Goal: Task Accomplishment & Management: Manage account settings

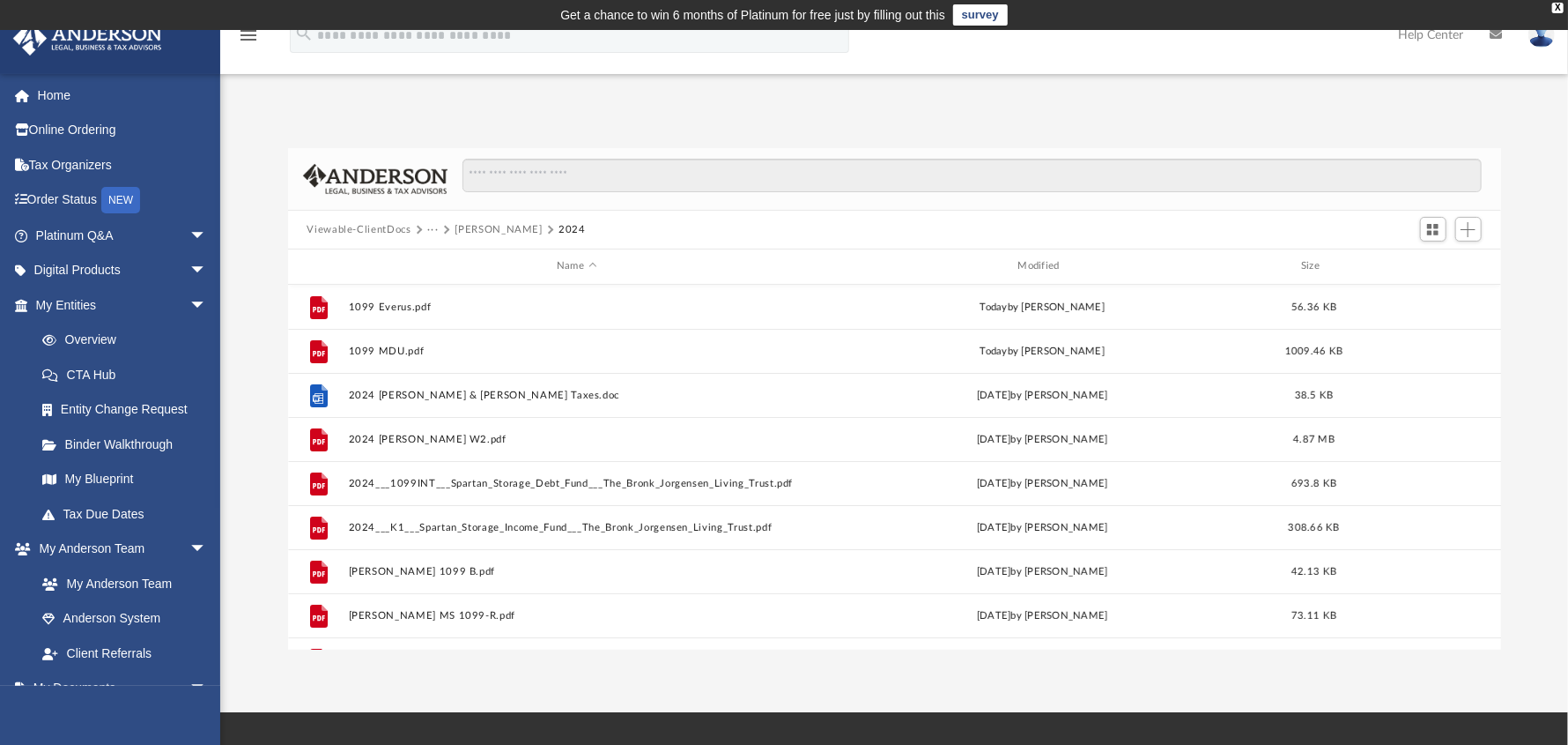
click at [493, 230] on button "[PERSON_NAME]" at bounding box center [498, 230] width 87 height 16
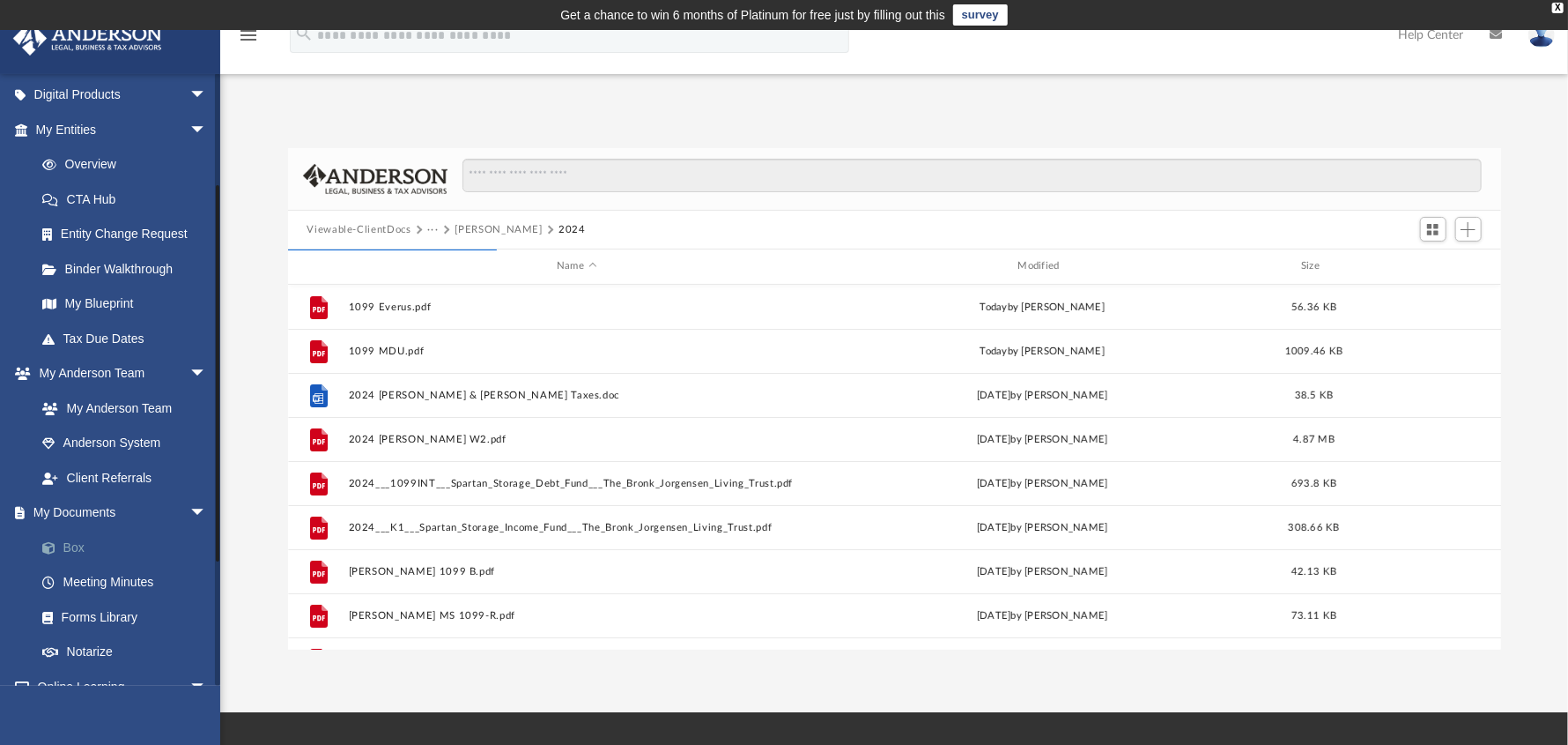
click at [78, 548] on link "Box" at bounding box center [128, 548] width 208 height 36
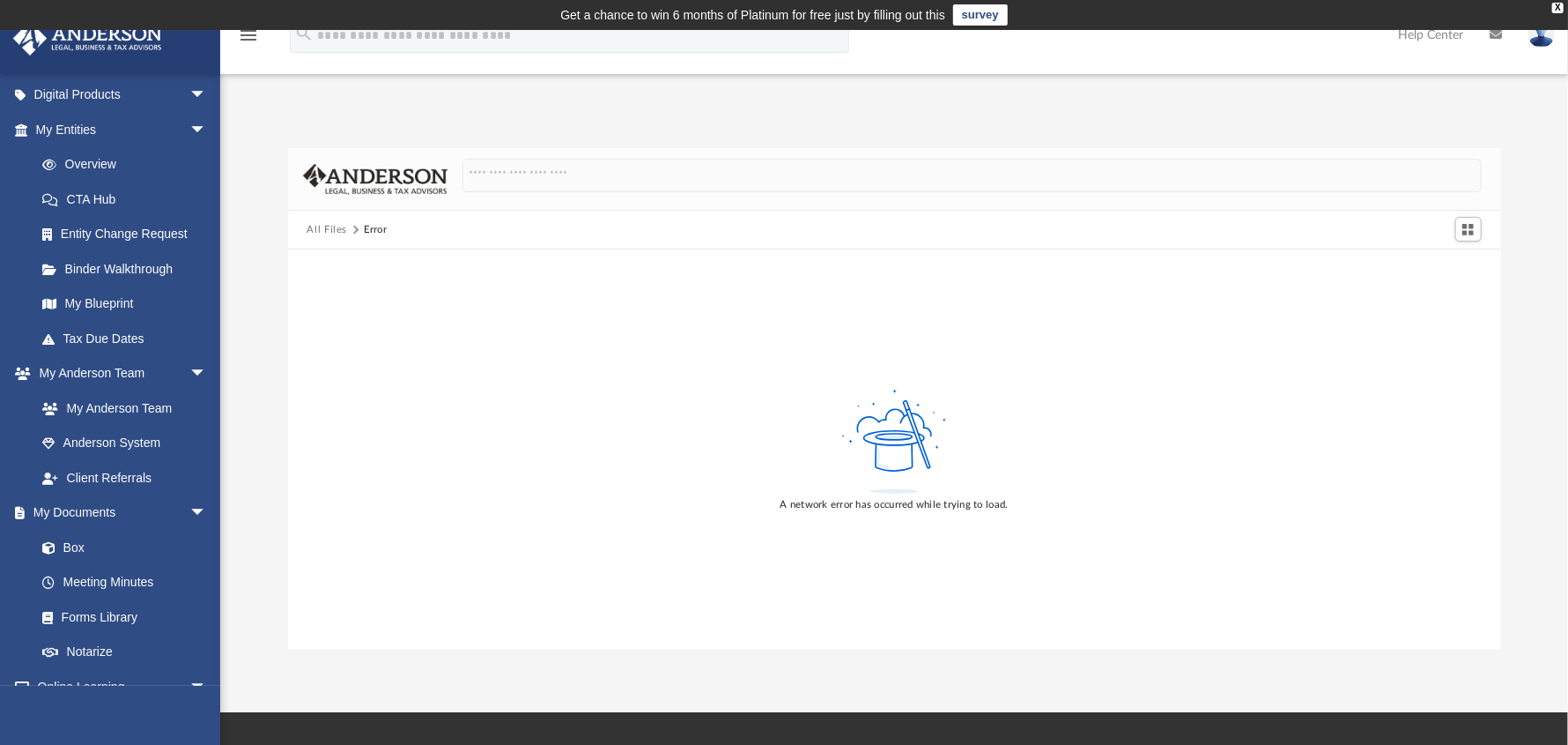
click at [321, 231] on button "All Files" at bounding box center [326, 230] width 40 height 16
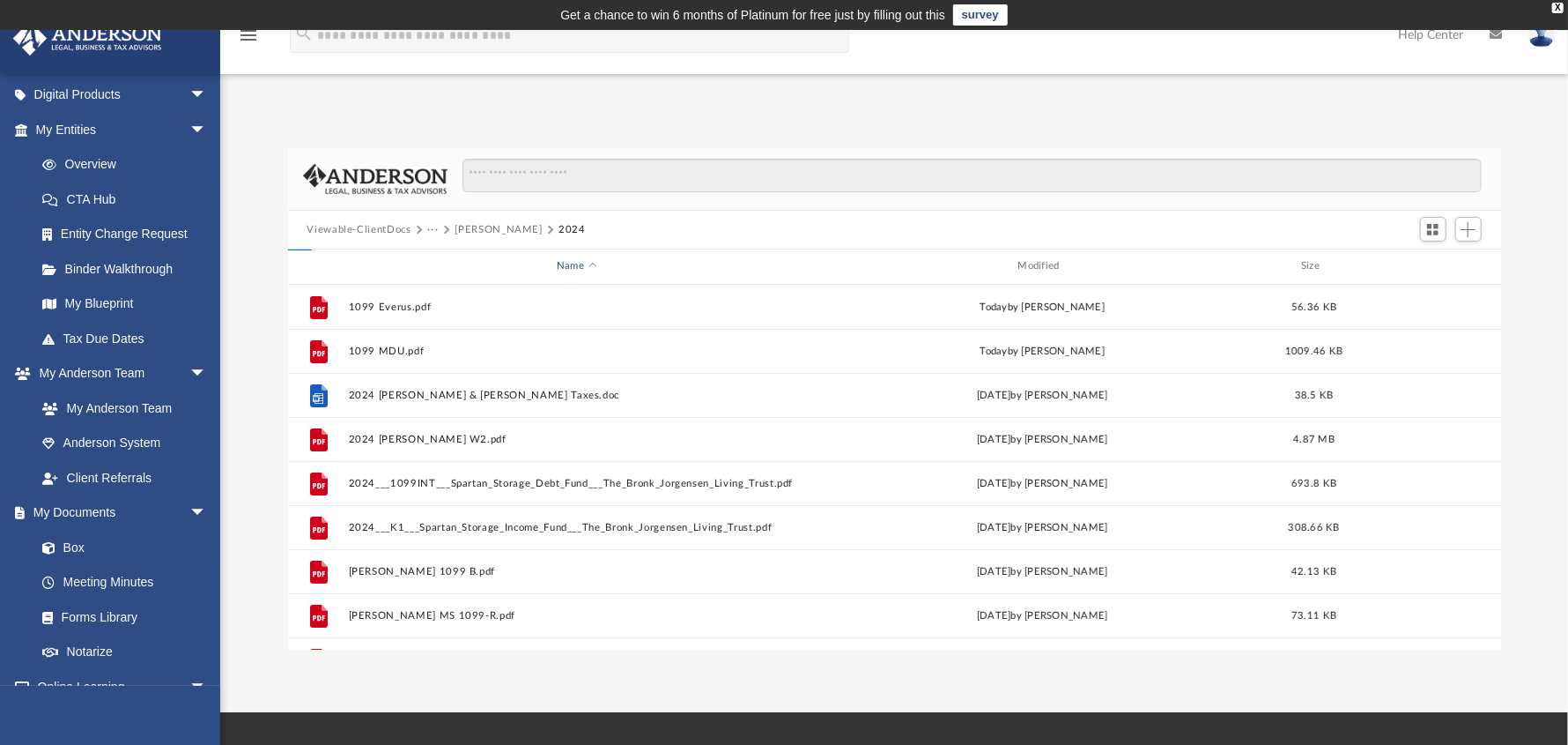
scroll to position [387, 1200]
click at [340, 229] on button "Viewable-ClientDocs" at bounding box center [358, 230] width 104 height 16
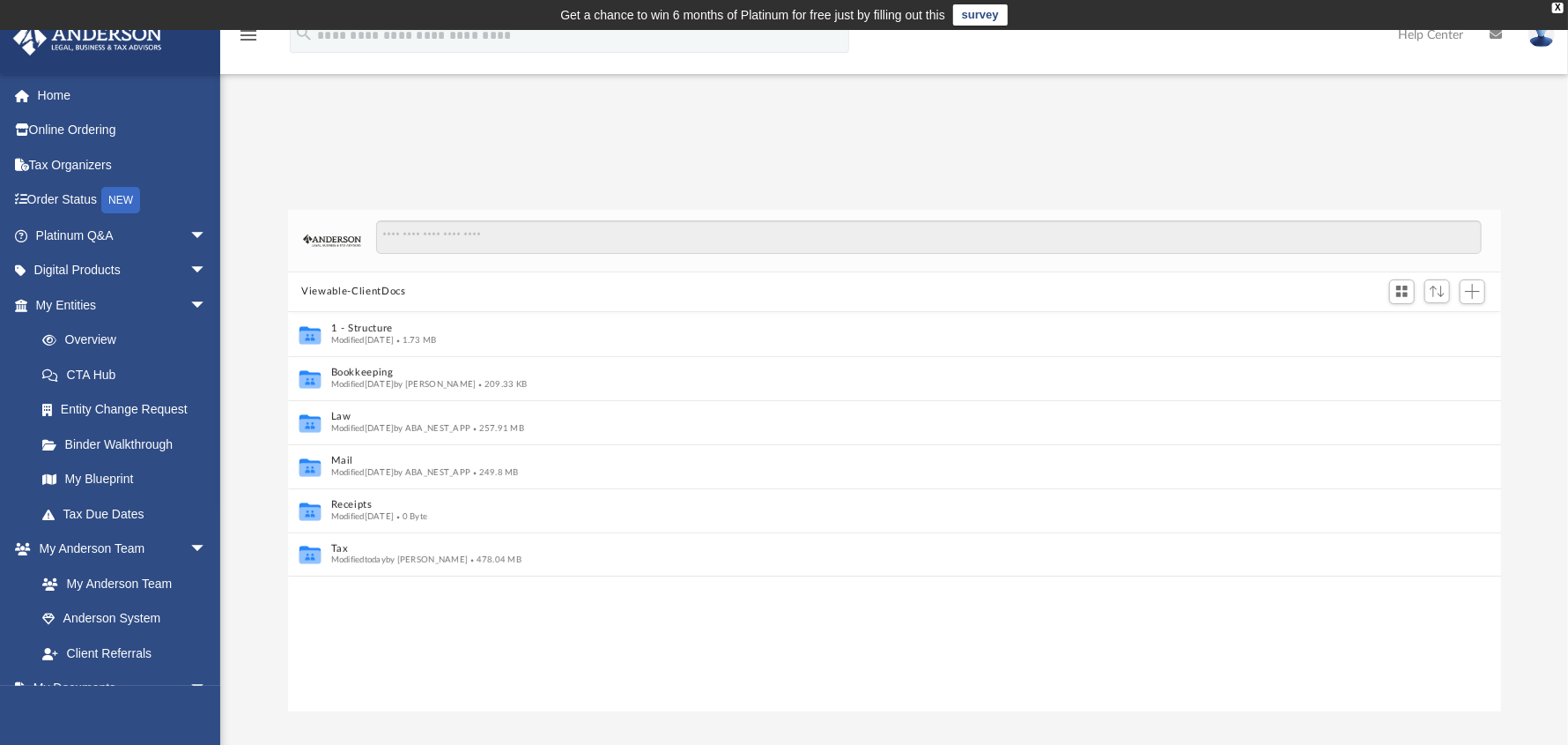
scroll to position [13, 12]
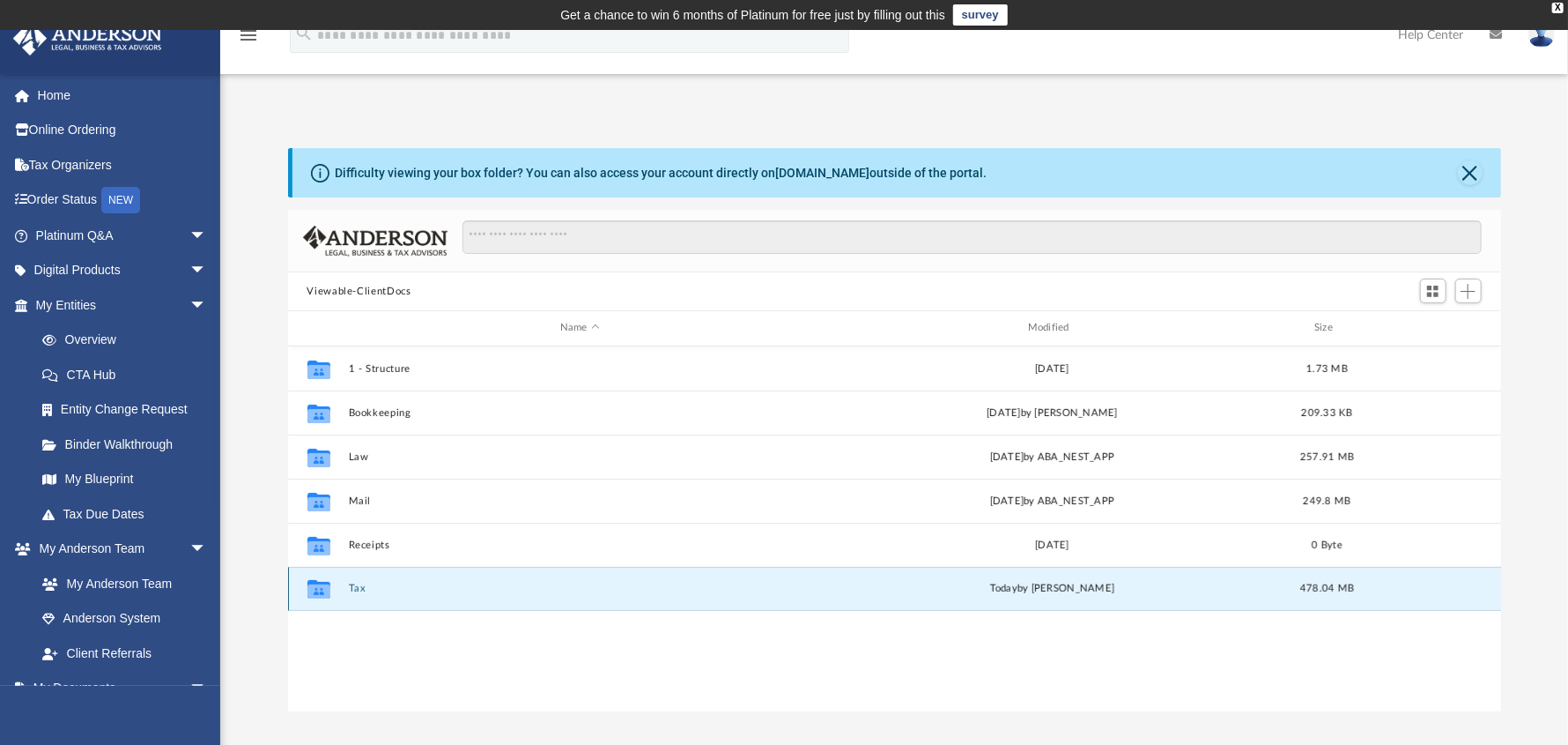
click at [350, 587] on button "Tax" at bounding box center [579, 588] width 464 height 11
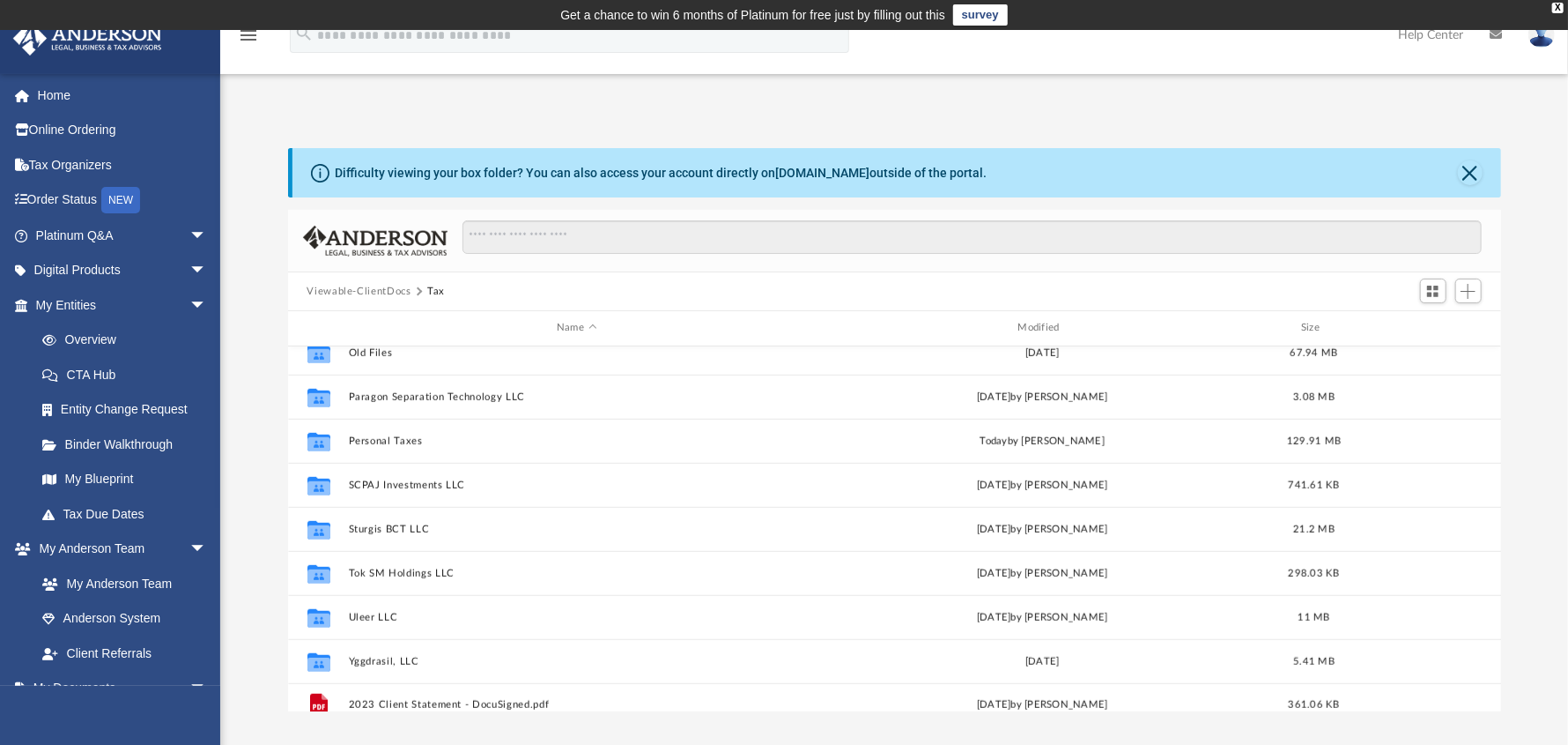
scroll to position [780, 0]
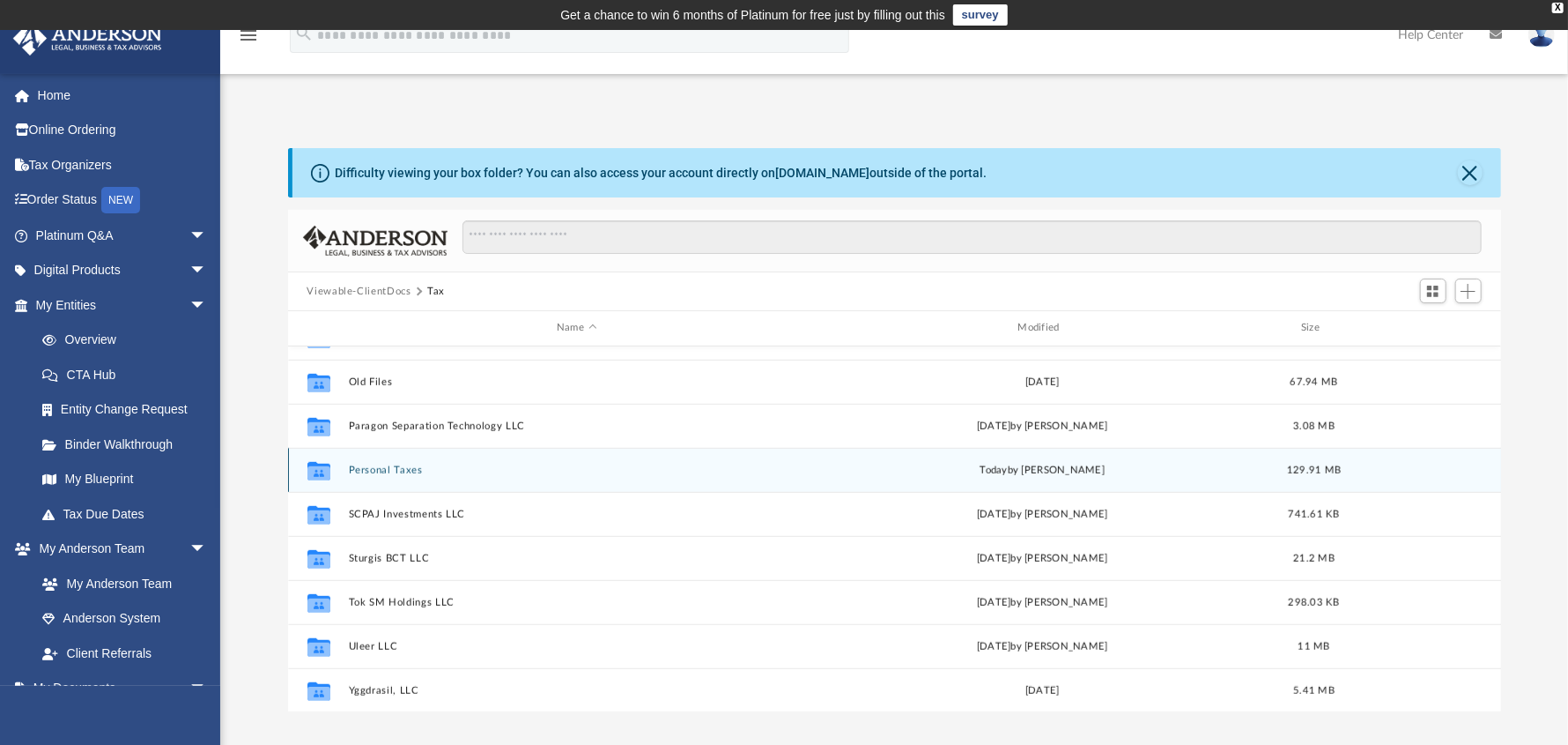
click at [363, 480] on div "Collaborated Folder Personal Taxes [DATE] by [PERSON_NAME] 129.91 MB" at bounding box center [894, 469] width 1213 height 44
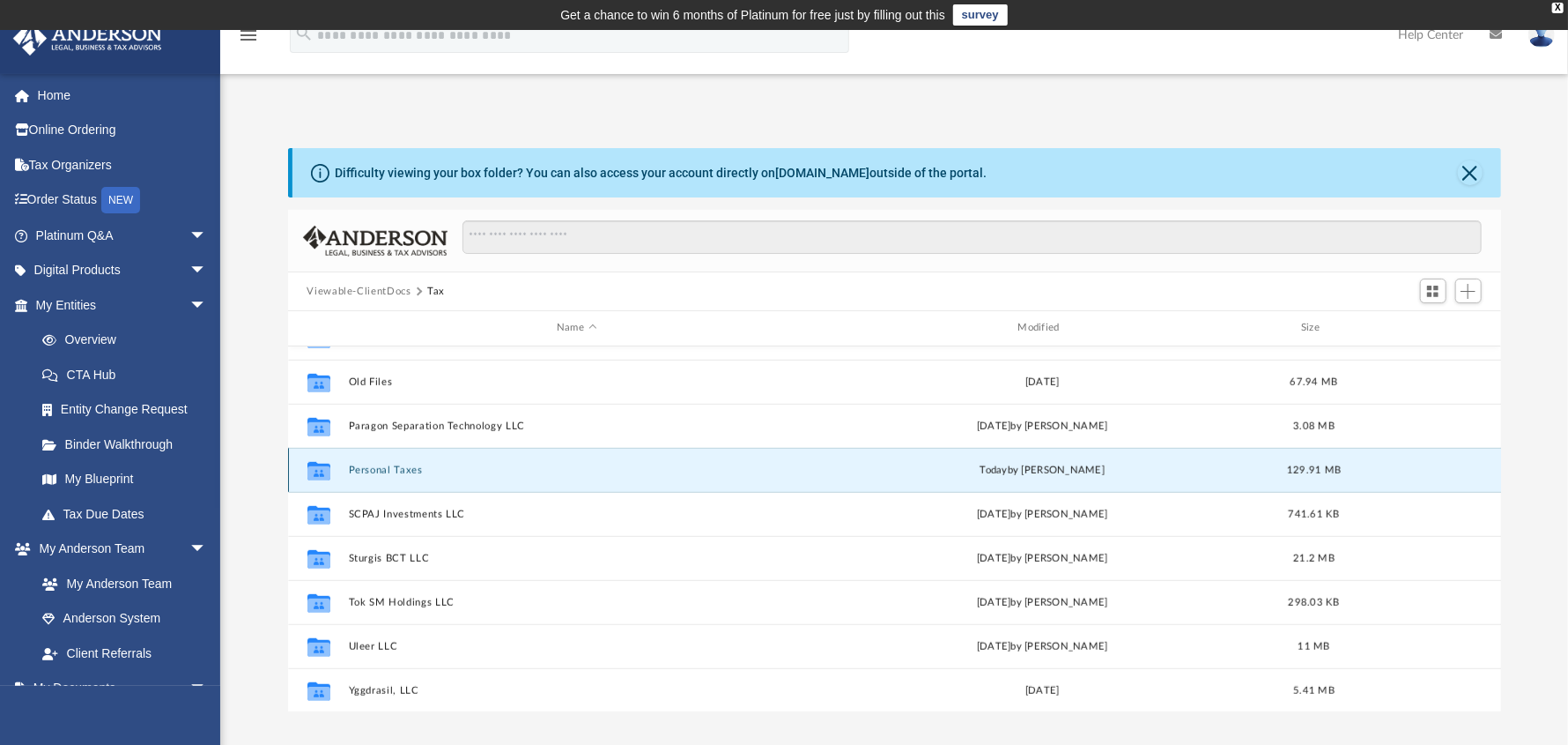
click at [364, 469] on button "Personal Taxes" at bounding box center [576, 470] width 457 height 11
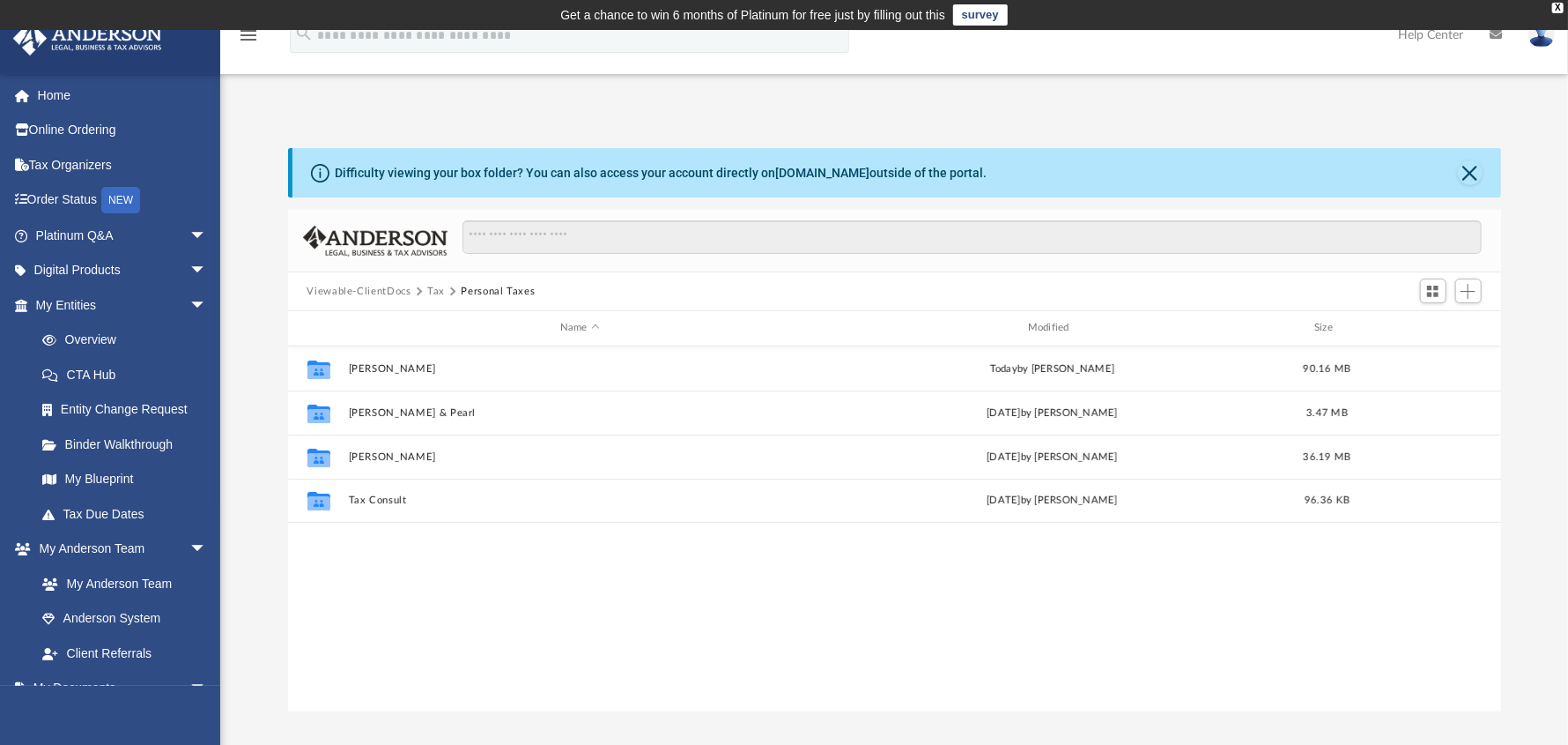
scroll to position [0, 0]
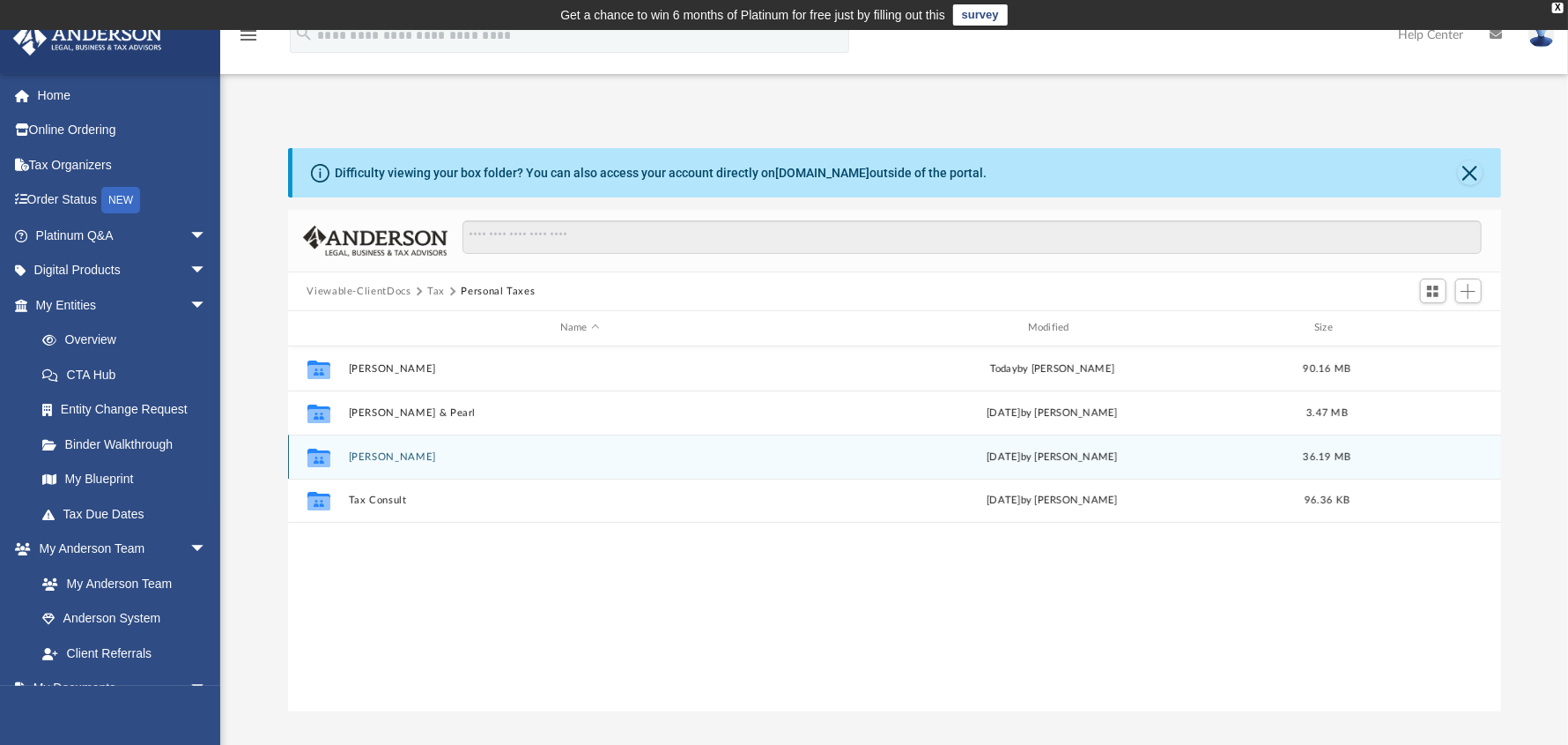
click at [376, 454] on button "[PERSON_NAME]" at bounding box center [579, 457] width 464 height 11
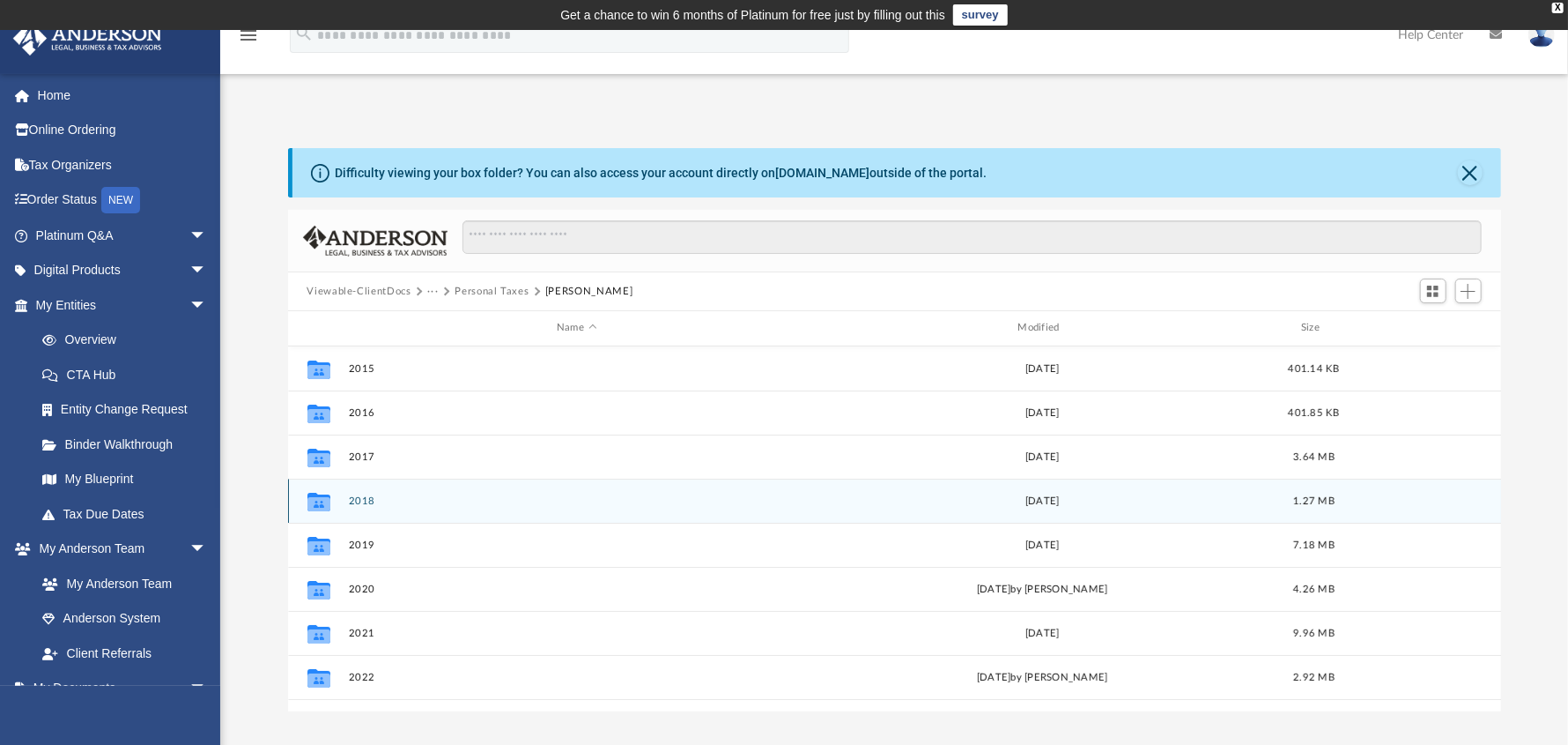
click at [357, 495] on button "2018" at bounding box center [576, 501] width 457 height 11
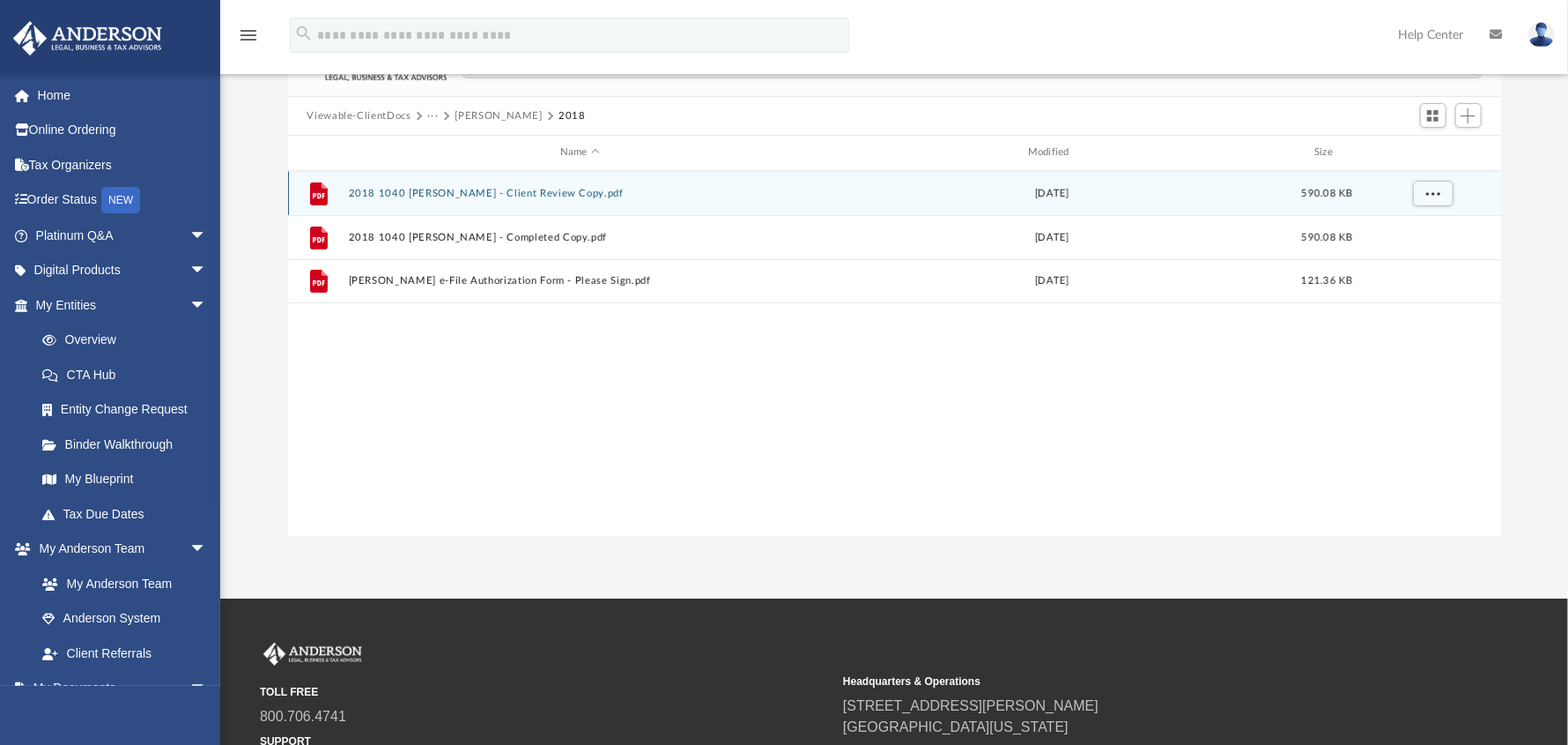
scroll to position [87, 0]
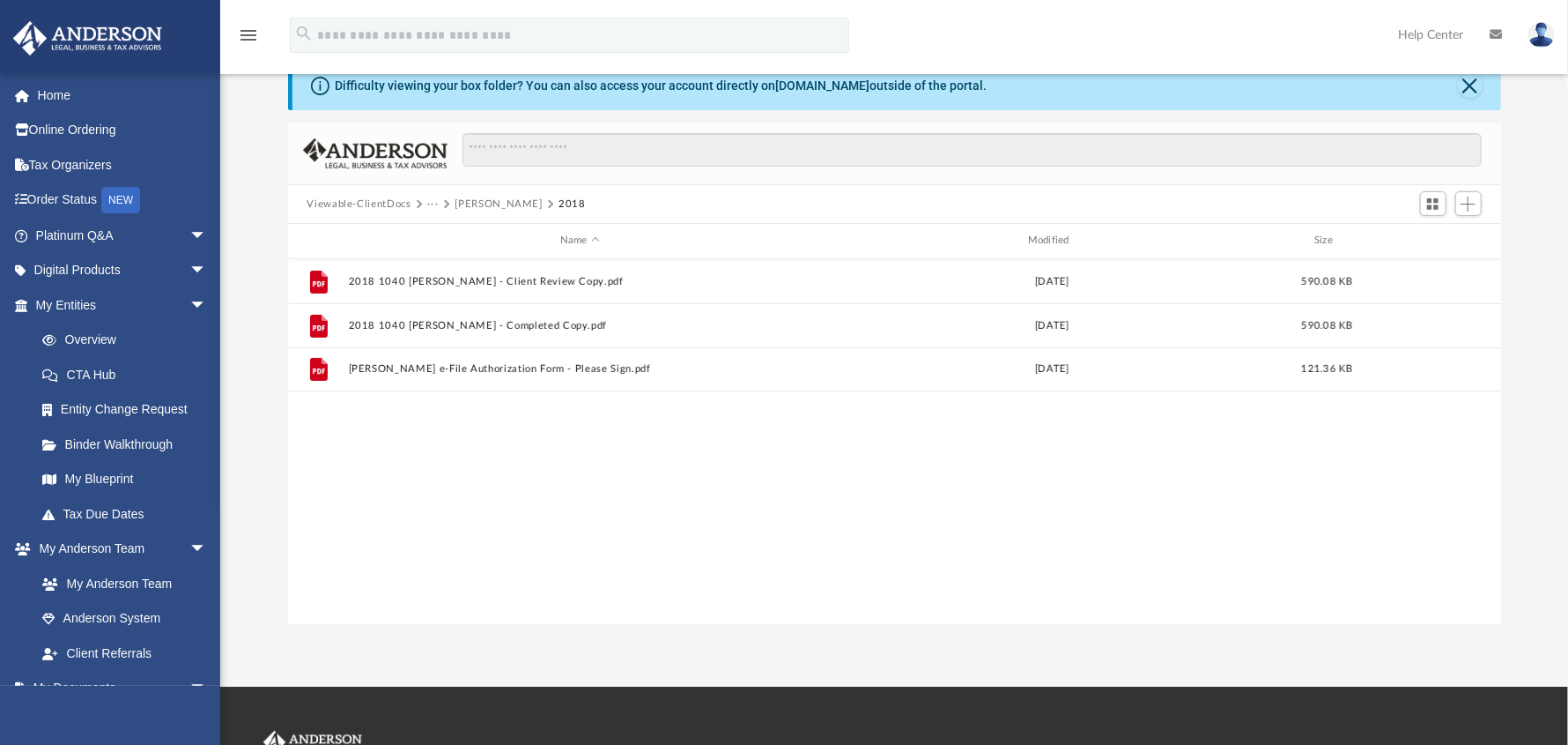
click at [503, 199] on button "[PERSON_NAME]" at bounding box center [498, 204] width 87 height 16
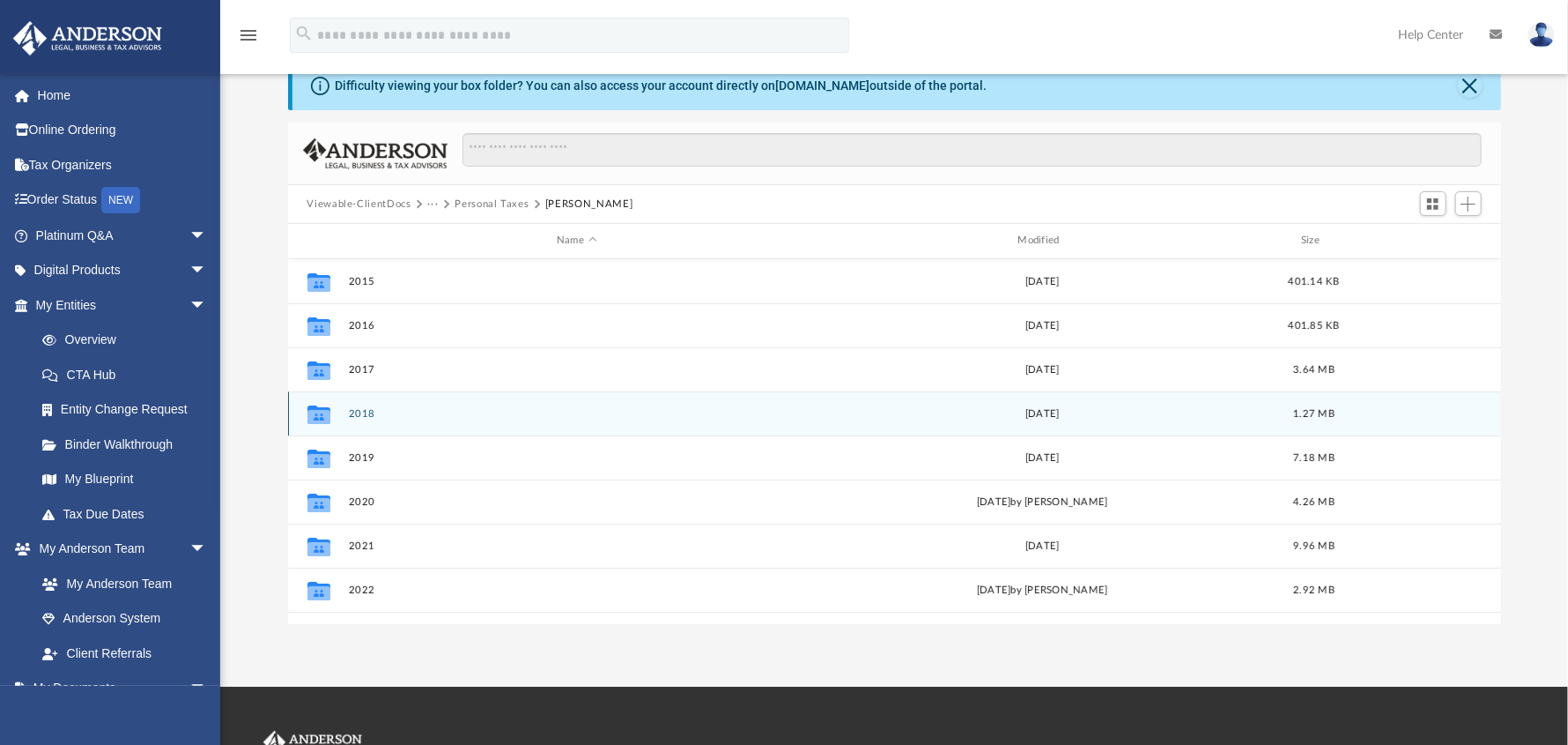
click at [358, 413] on button "2018" at bounding box center [576, 414] width 457 height 11
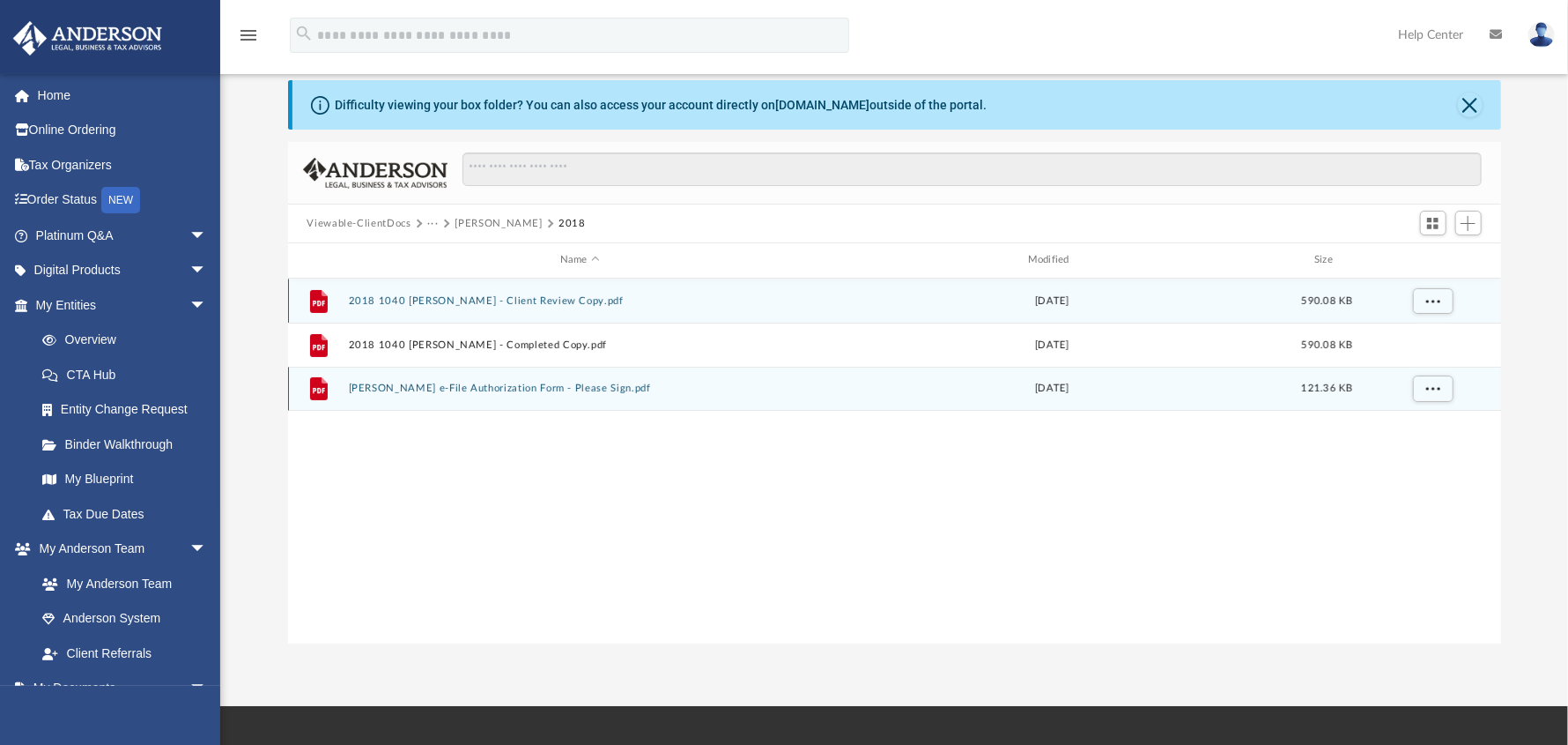
scroll to position [0, 0]
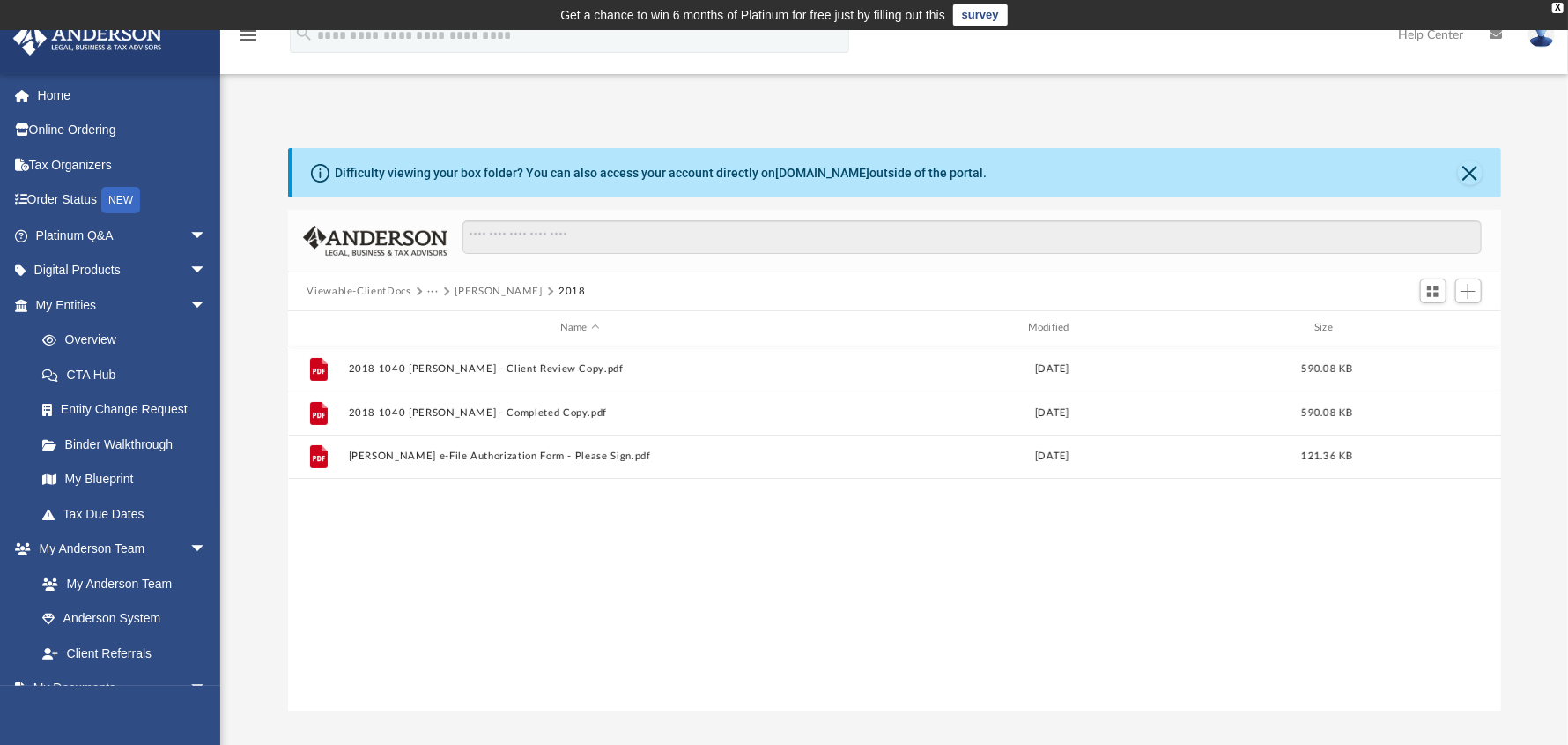
click at [480, 285] on button "[PERSON_NAME]" at bounding box center [498, 292] width 87 height 16
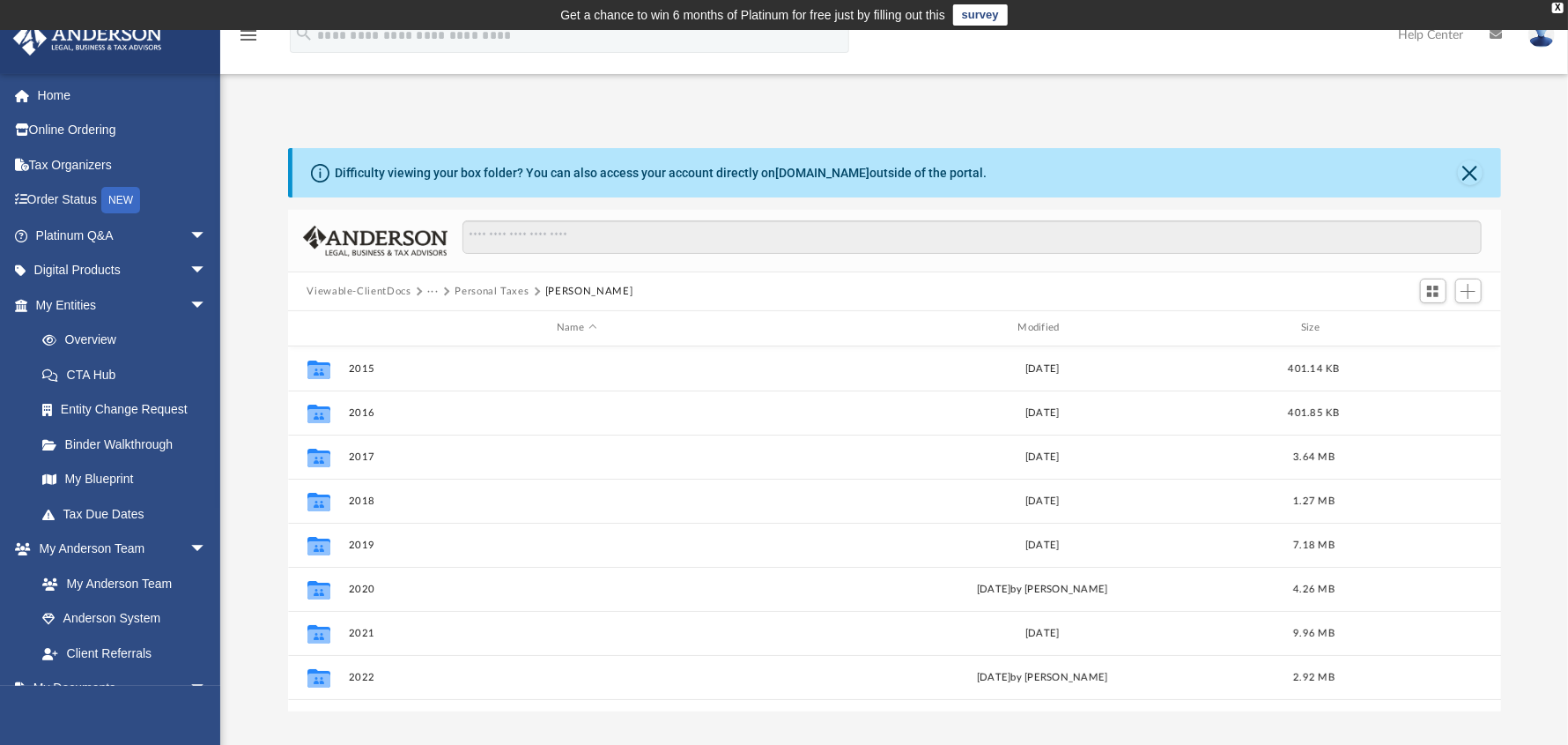
click at [492, 295] on button "Personal Taxes" at bounding box center [492, 292] width 74 height 16
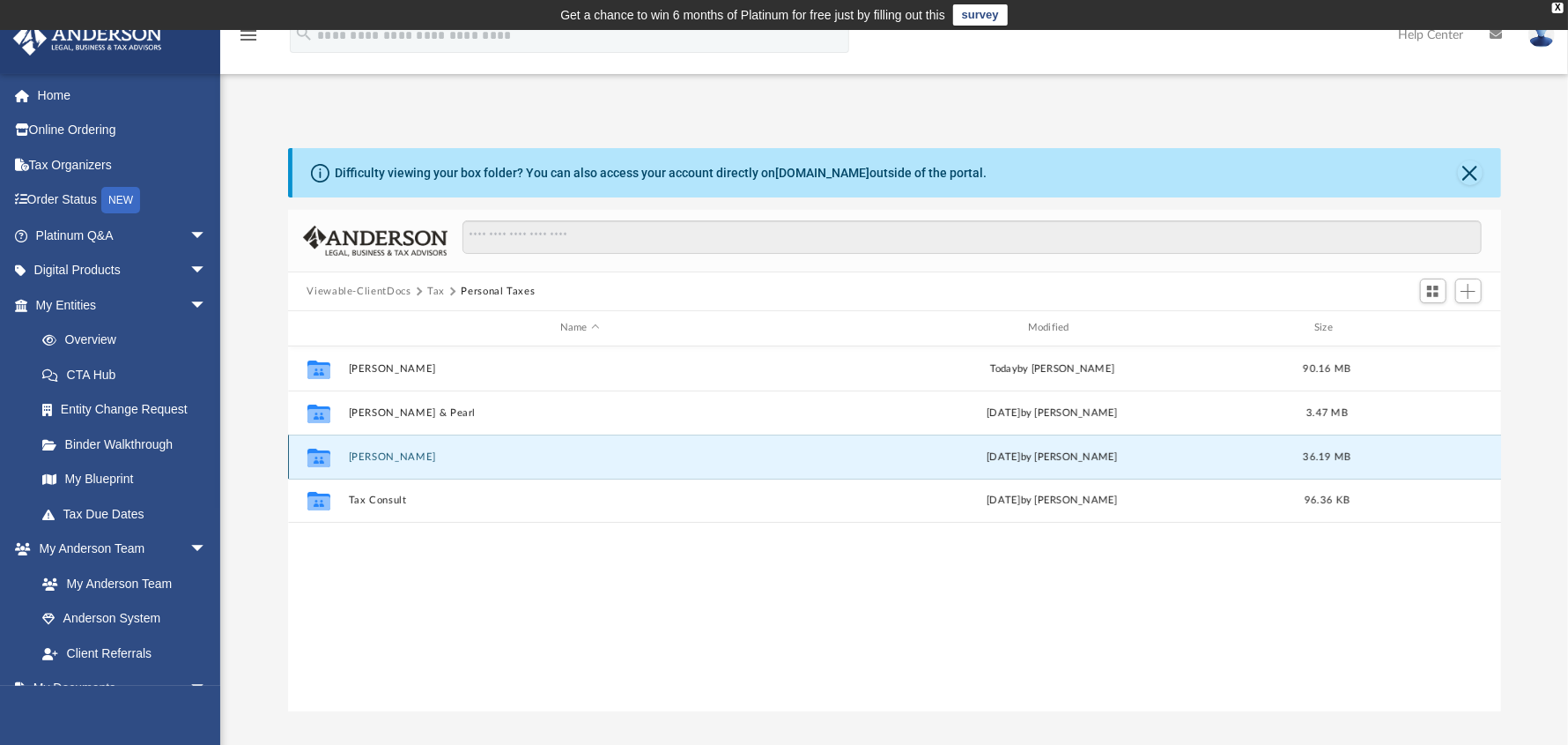
click at [407, 456] on button "[PERSON_NAME]" at bounding box center [579, 457] width 464 height 11
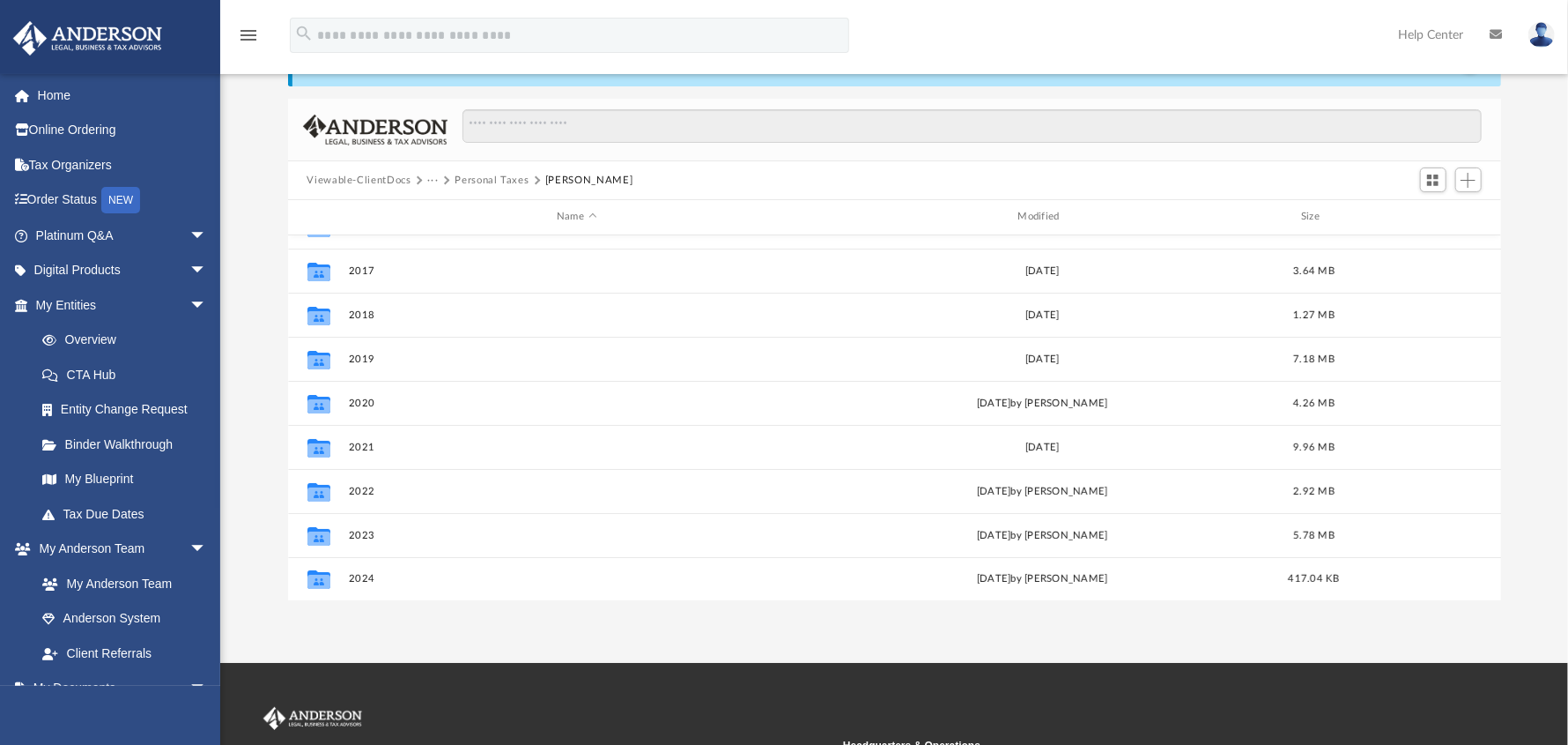
scroll to position [265, 0]
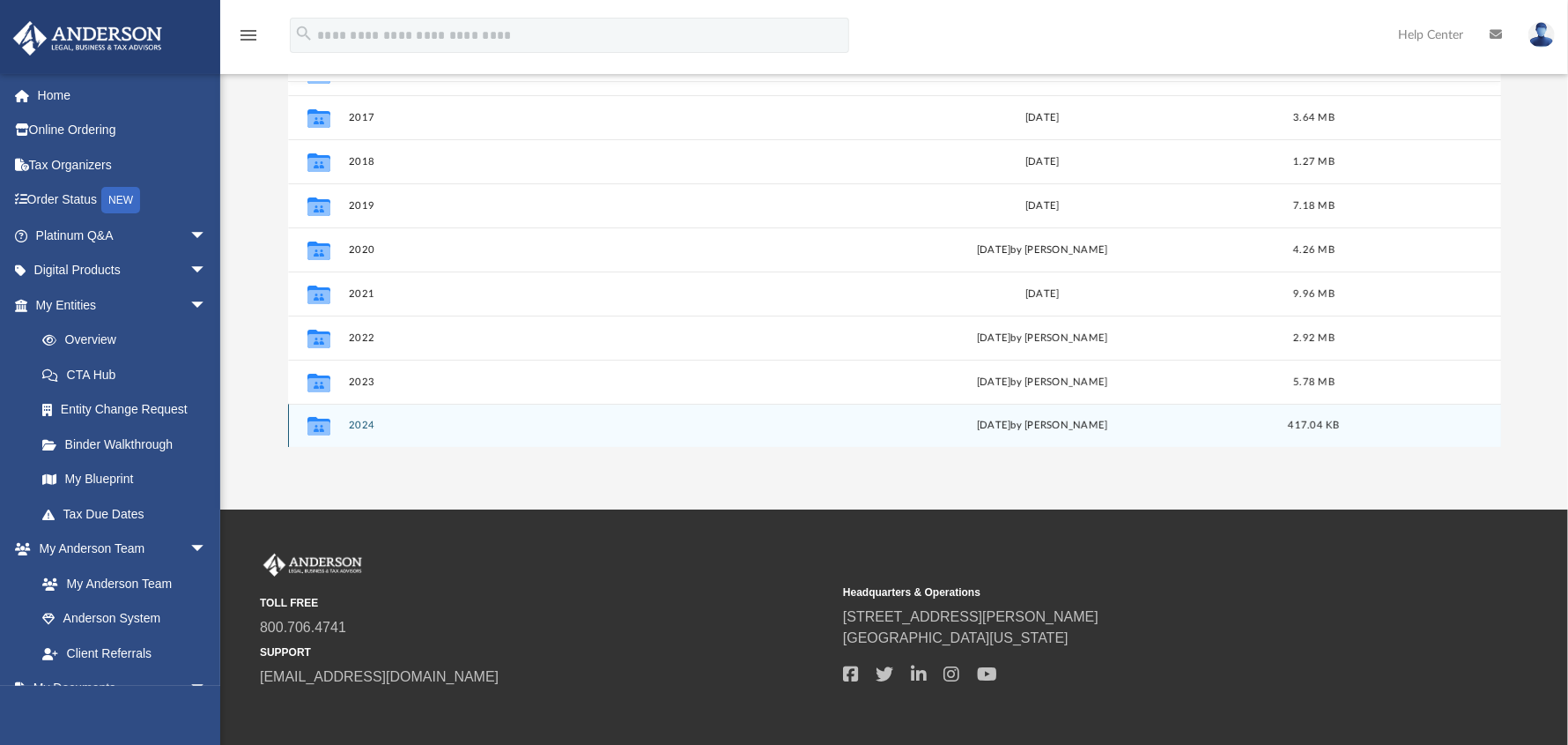
click at [360, 424] on button "2024" at bounding box center [576, 425] width 457 height 11
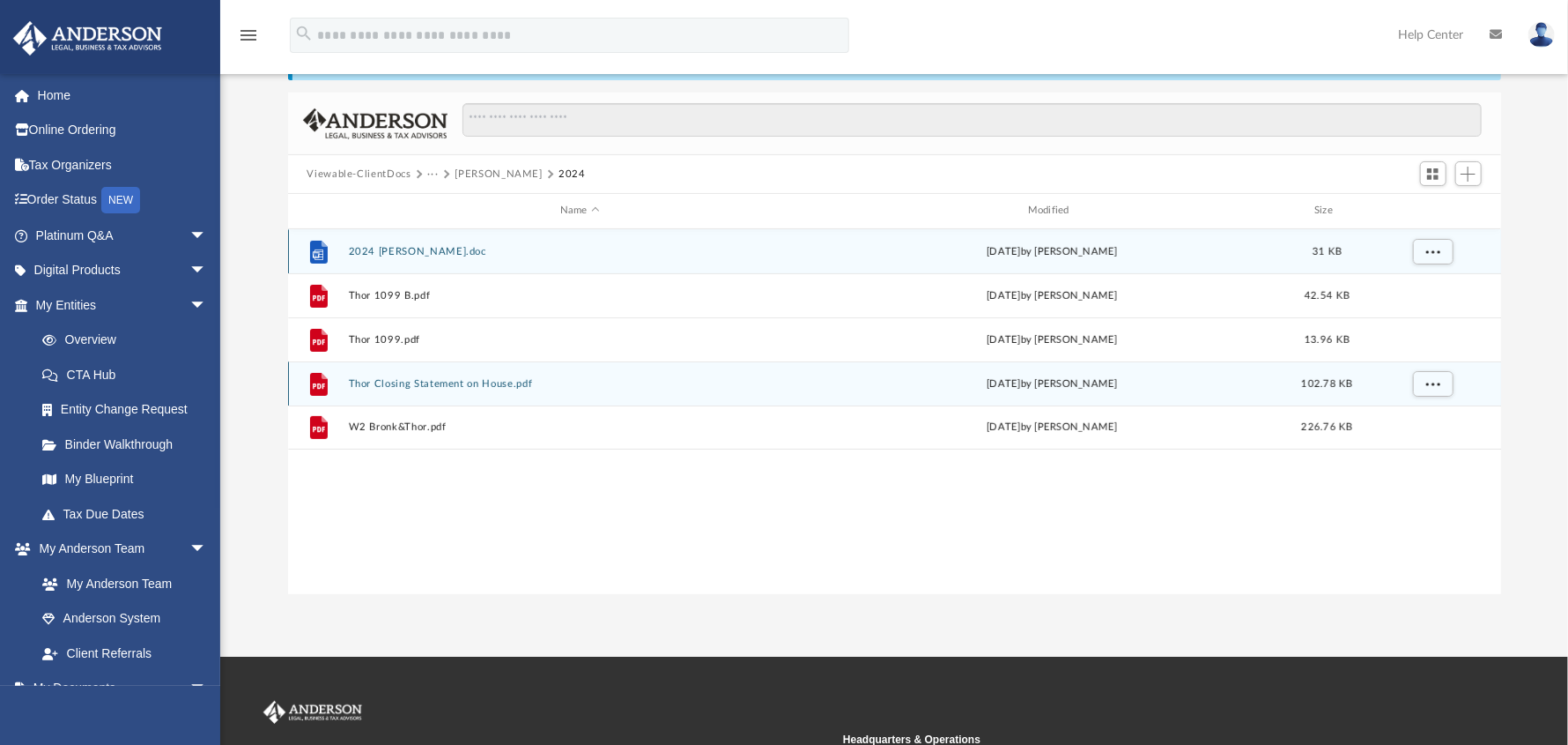
scroll to position [87, 0]
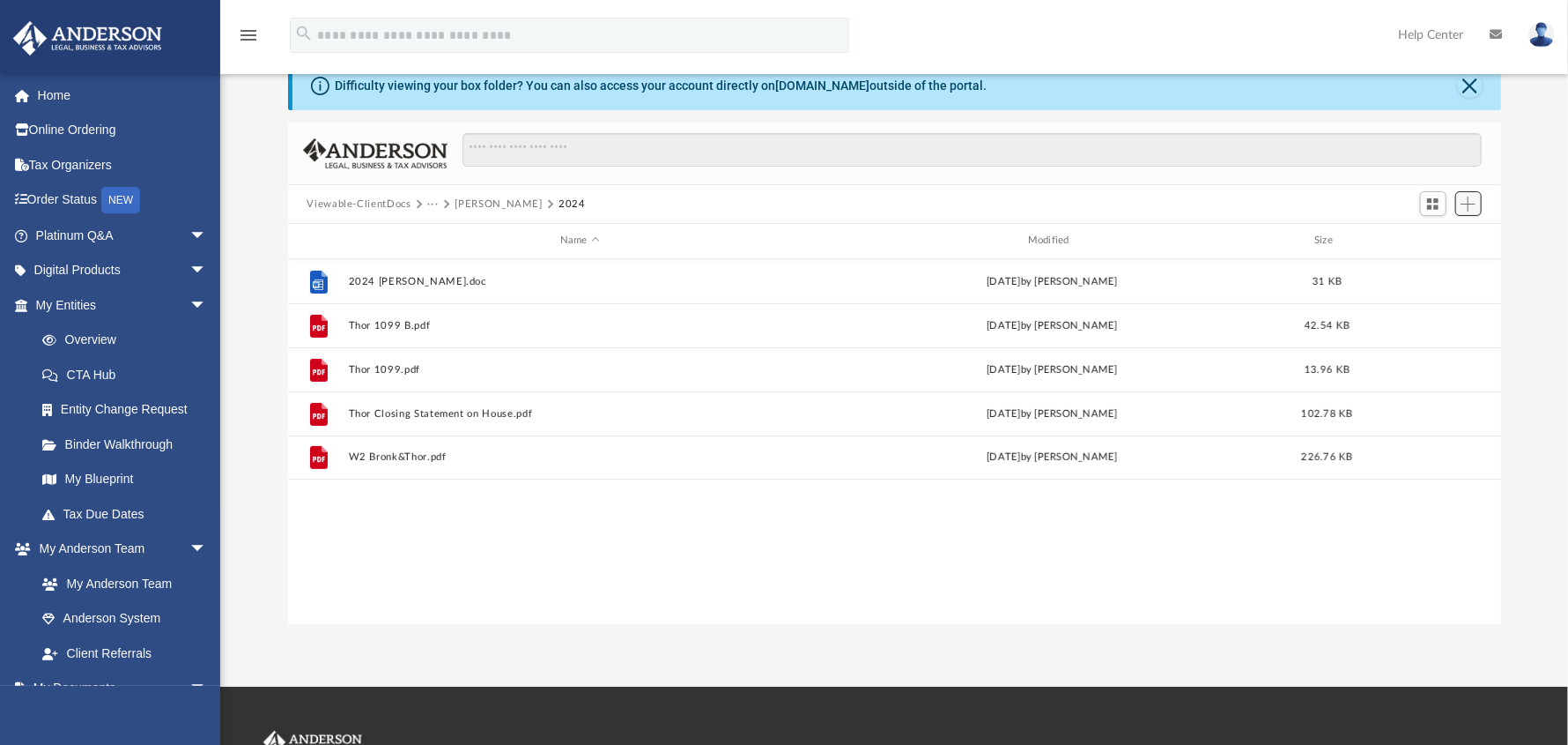
click at [1462, 206] on span "Add" at bounding box center [1468, 204] width 15 height 15
click at [1435, 240] on li "Upload" at bounding box center [1444, 238] width 56 height 19
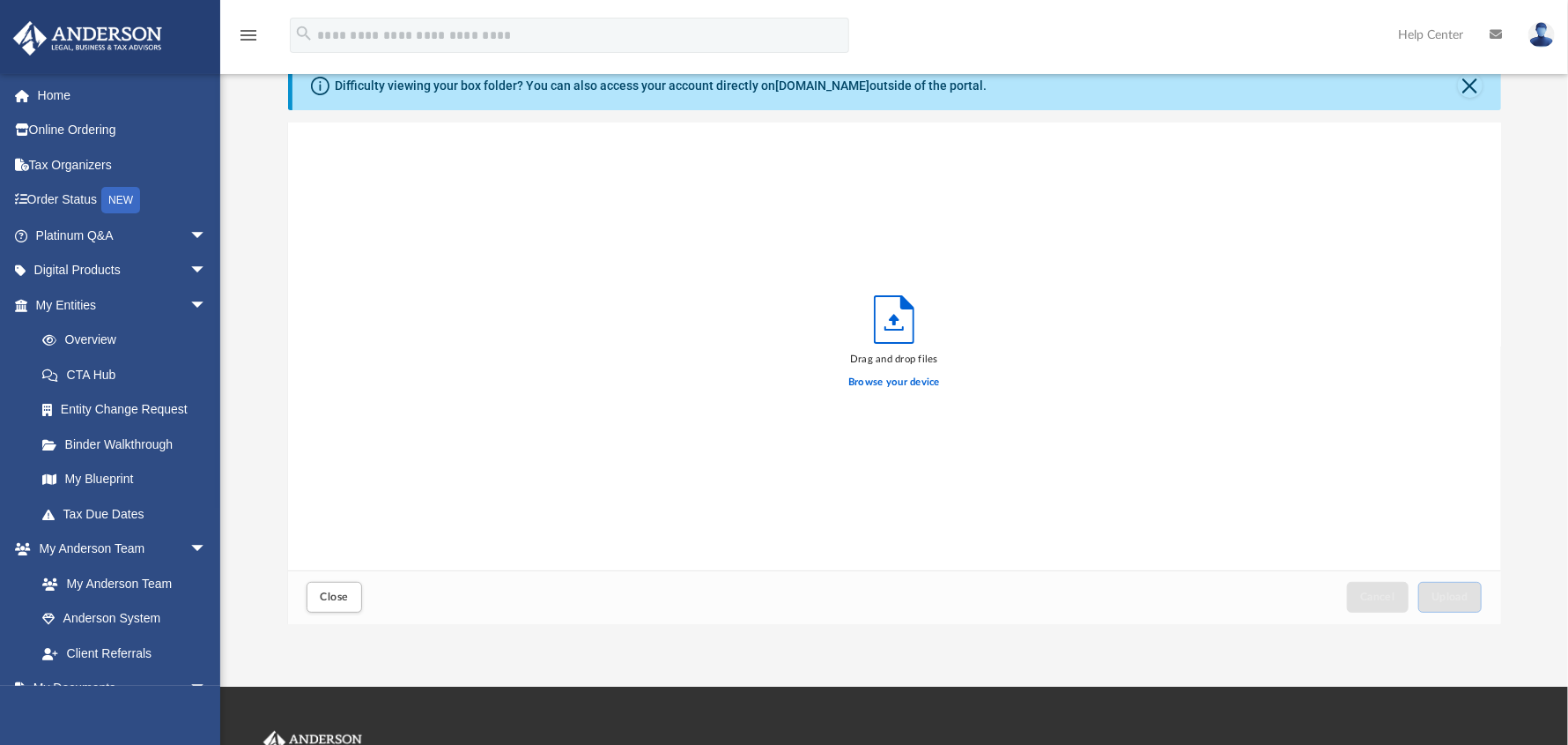
scroll to position [434, 1200]
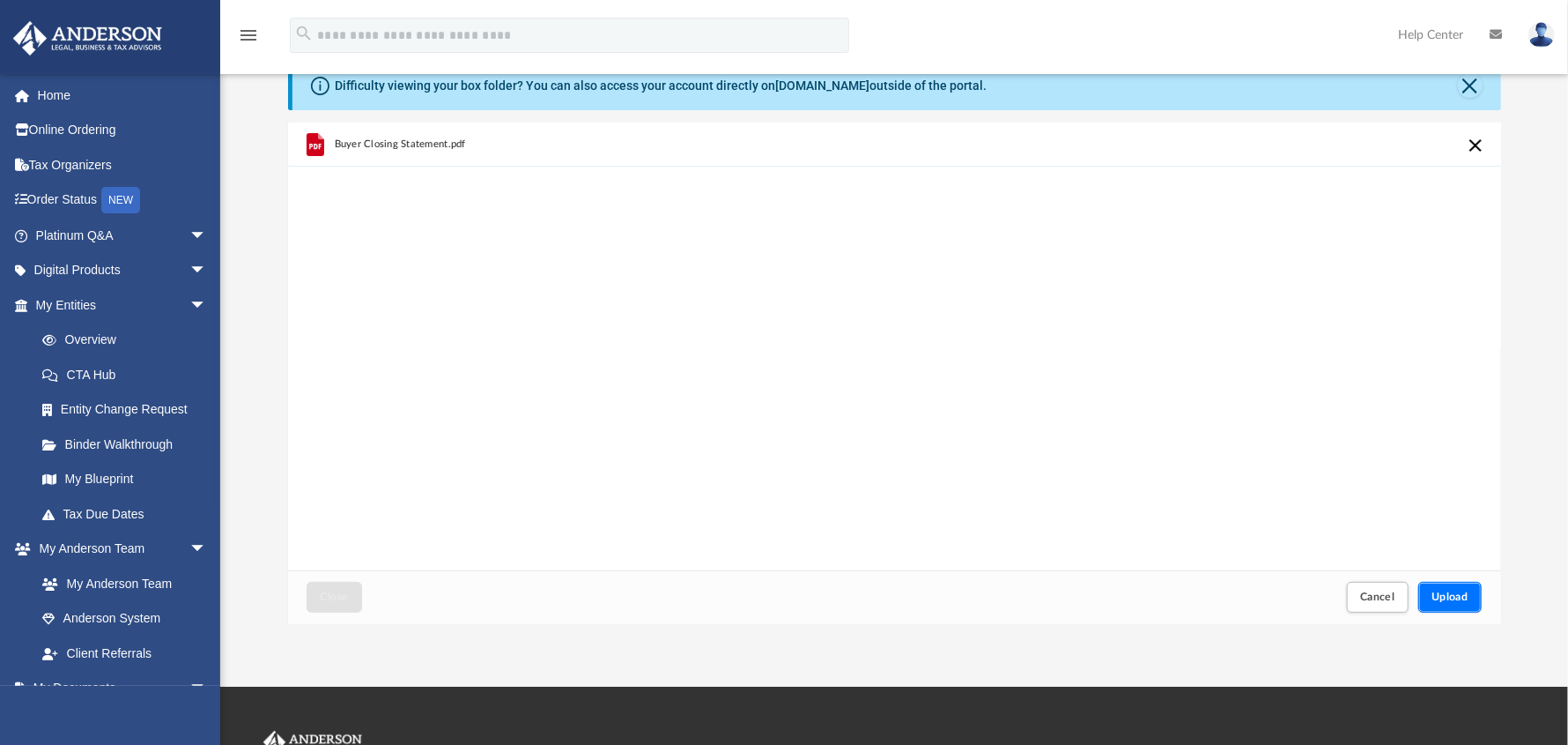
click at [1453, 595] on span "Upload" at bounding box center [1450, 596] width 37 height 10
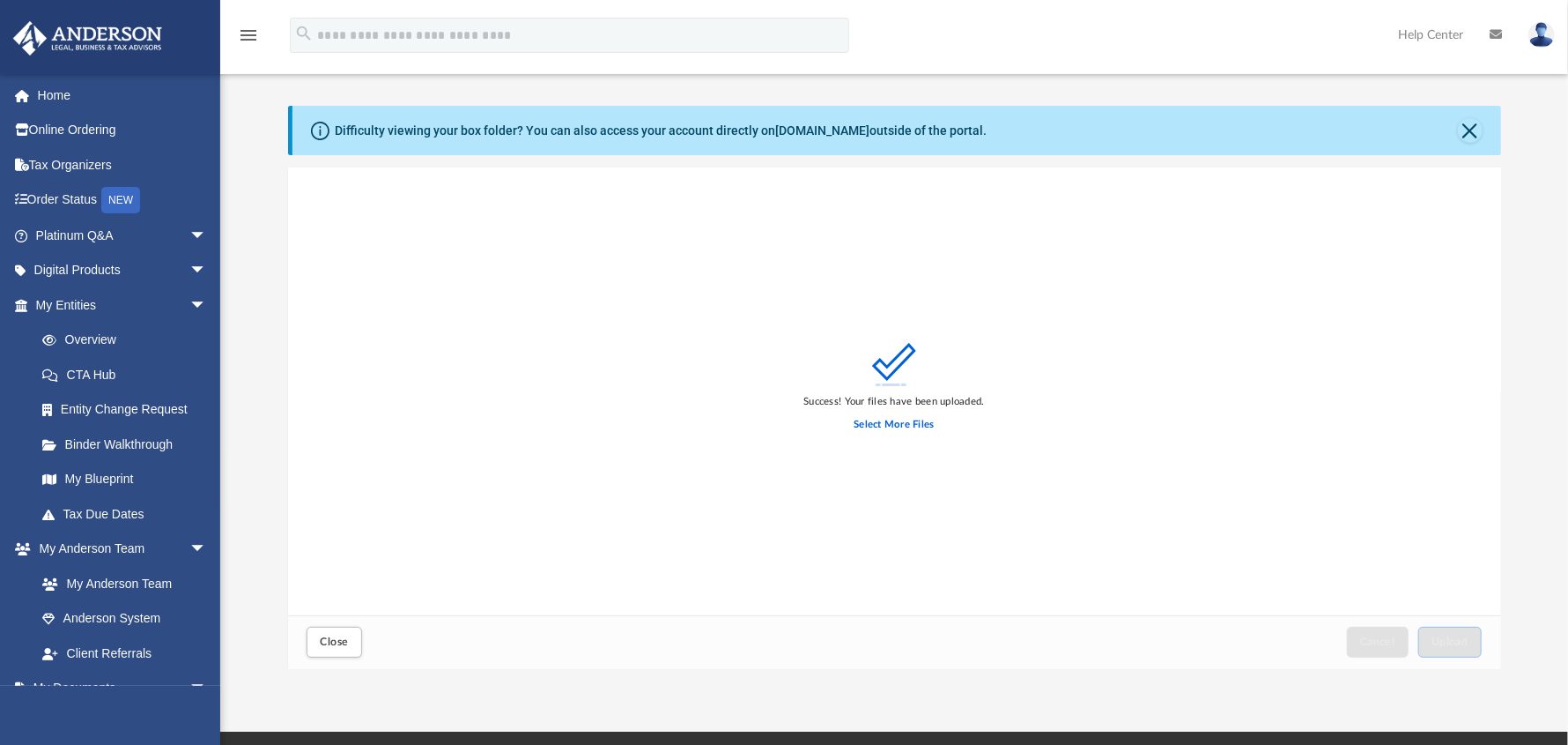
scroll to position [0, 0]
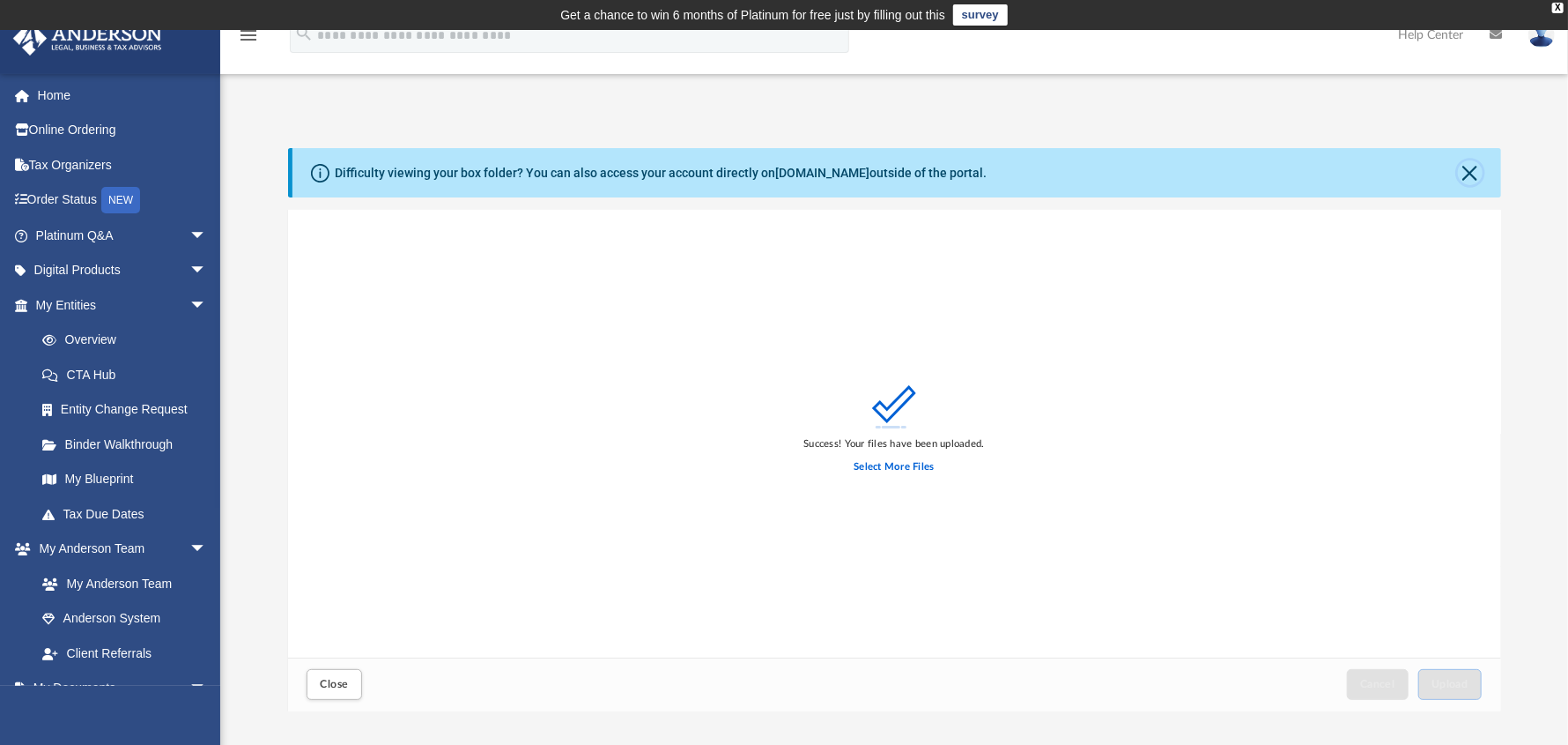
click at [1466, 175] on button "Close" at bounding box center [1470, 173] width 24 height 24
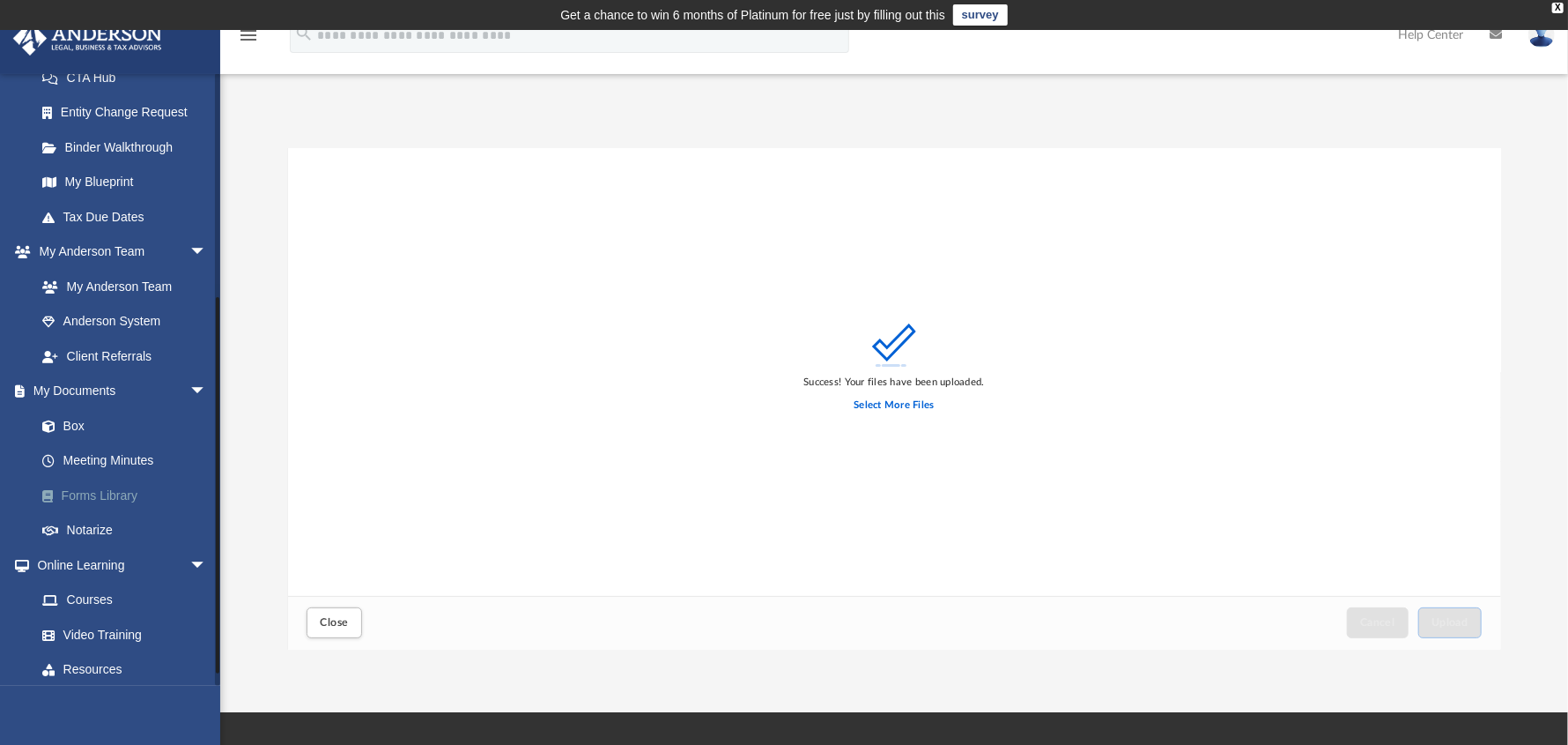
scroll to position [351, 0]
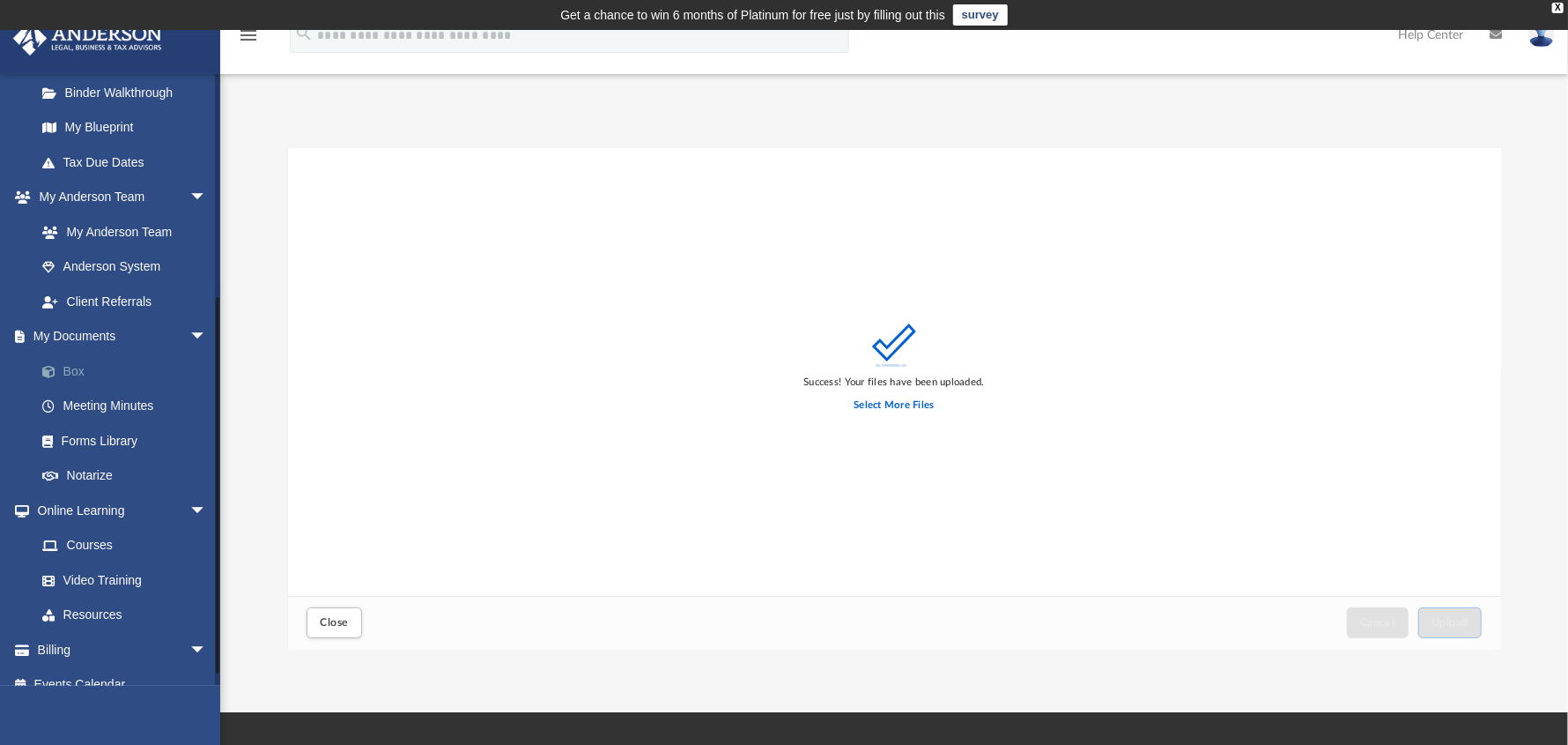
click at [78, 371] on link "Box" at bounding box center [128, 371] width 208 height 36
click at [332, 625] on span "Close" at bounding box center [334, 622] width 28 height 10
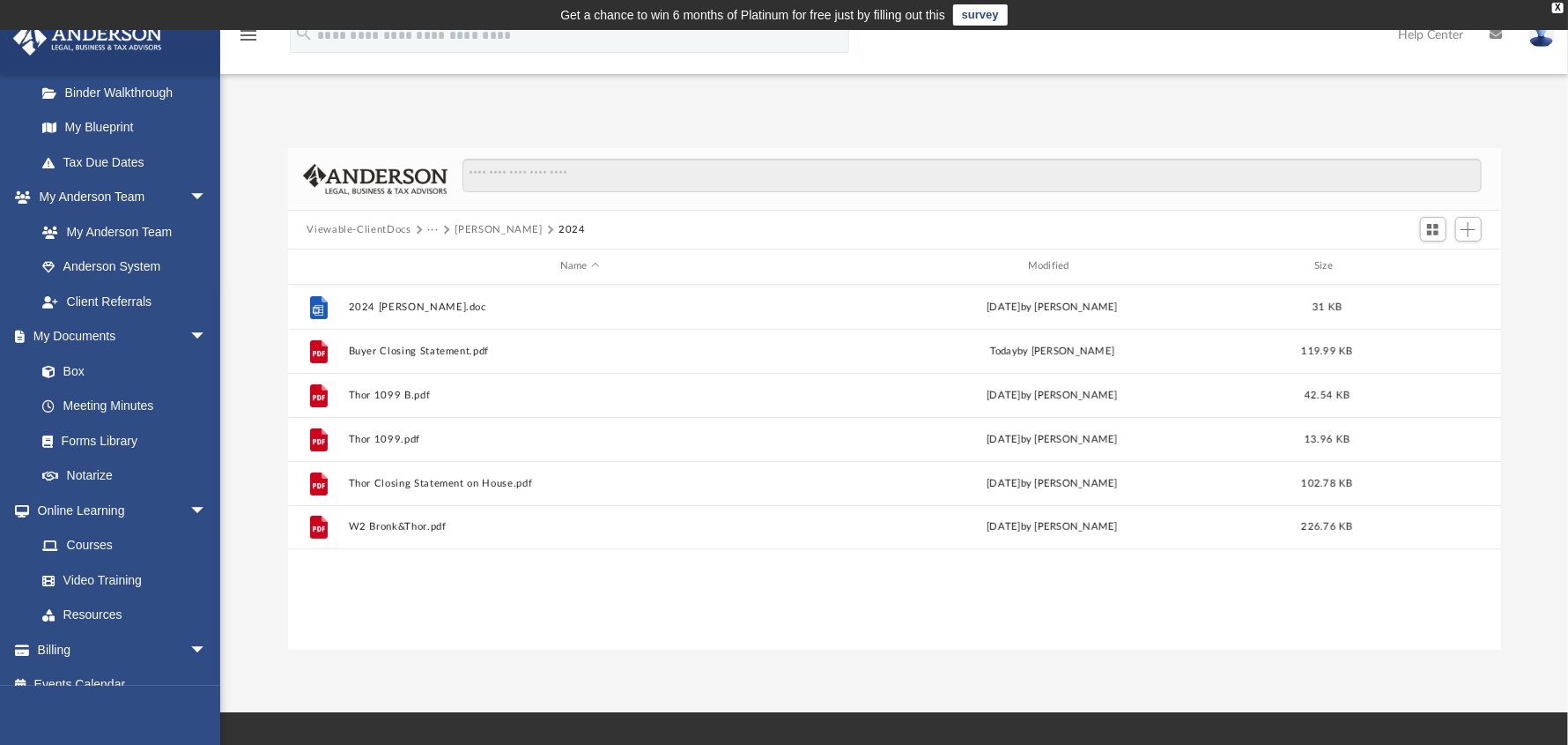
click at [479, 228] on button "[PERSON_NAME]" at bounding box center [498, 230] width 87 height 16
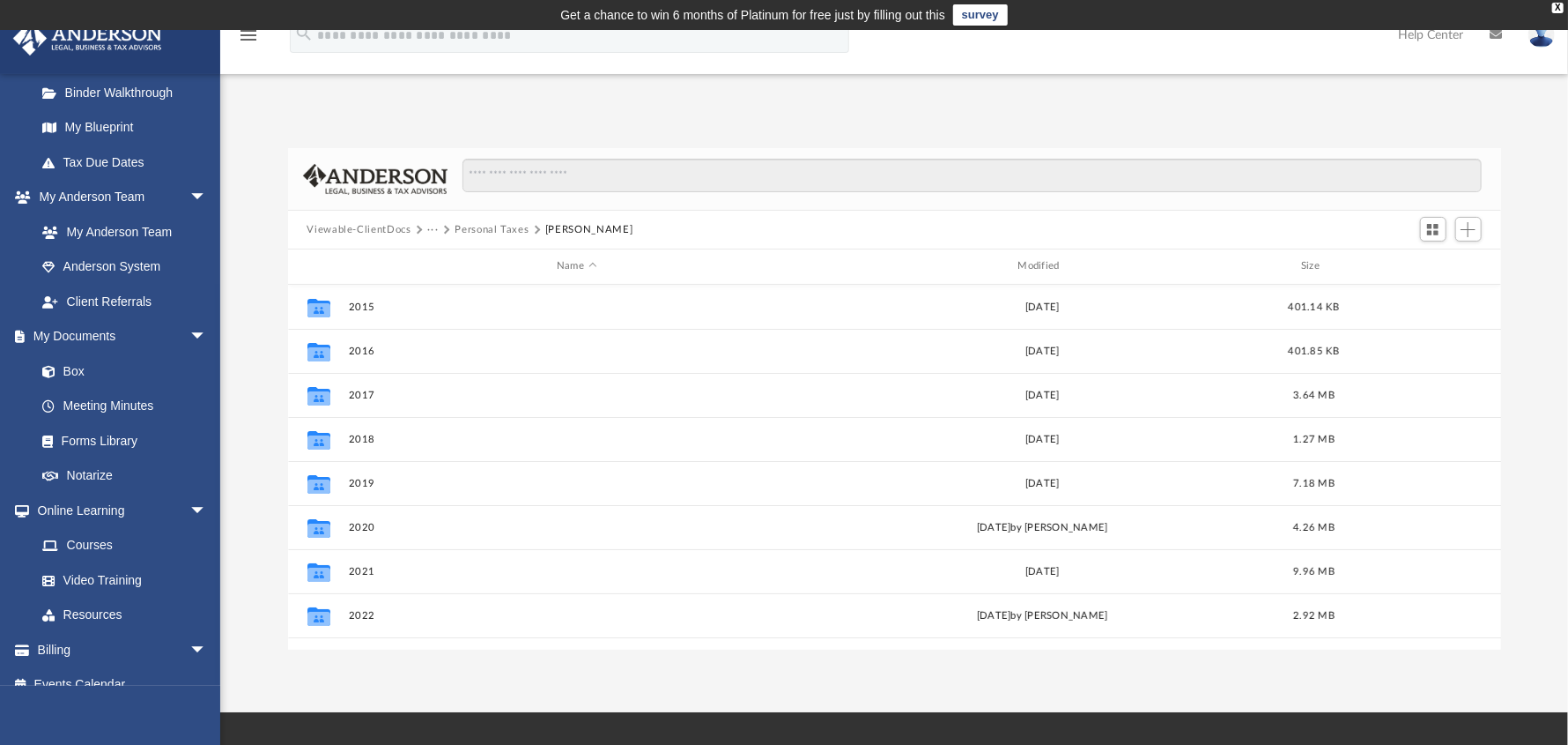
click at [468, 229] on button "Personal Taxes" at bounding box center [492, 230] width 74 height 16
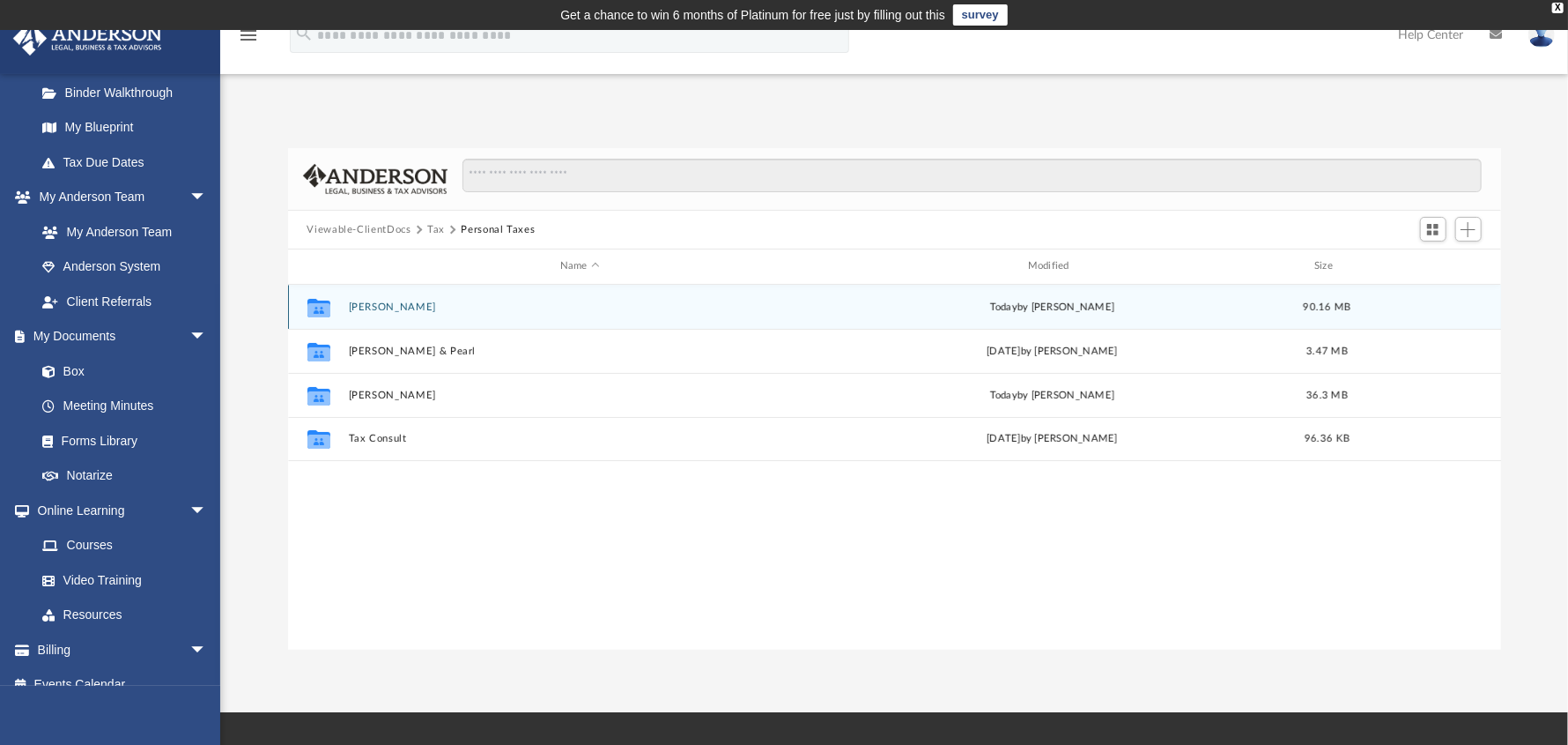
click at [415, 307] on button "[PERSON_NAME]" at bounding box center [579, 307] width 464 height 11
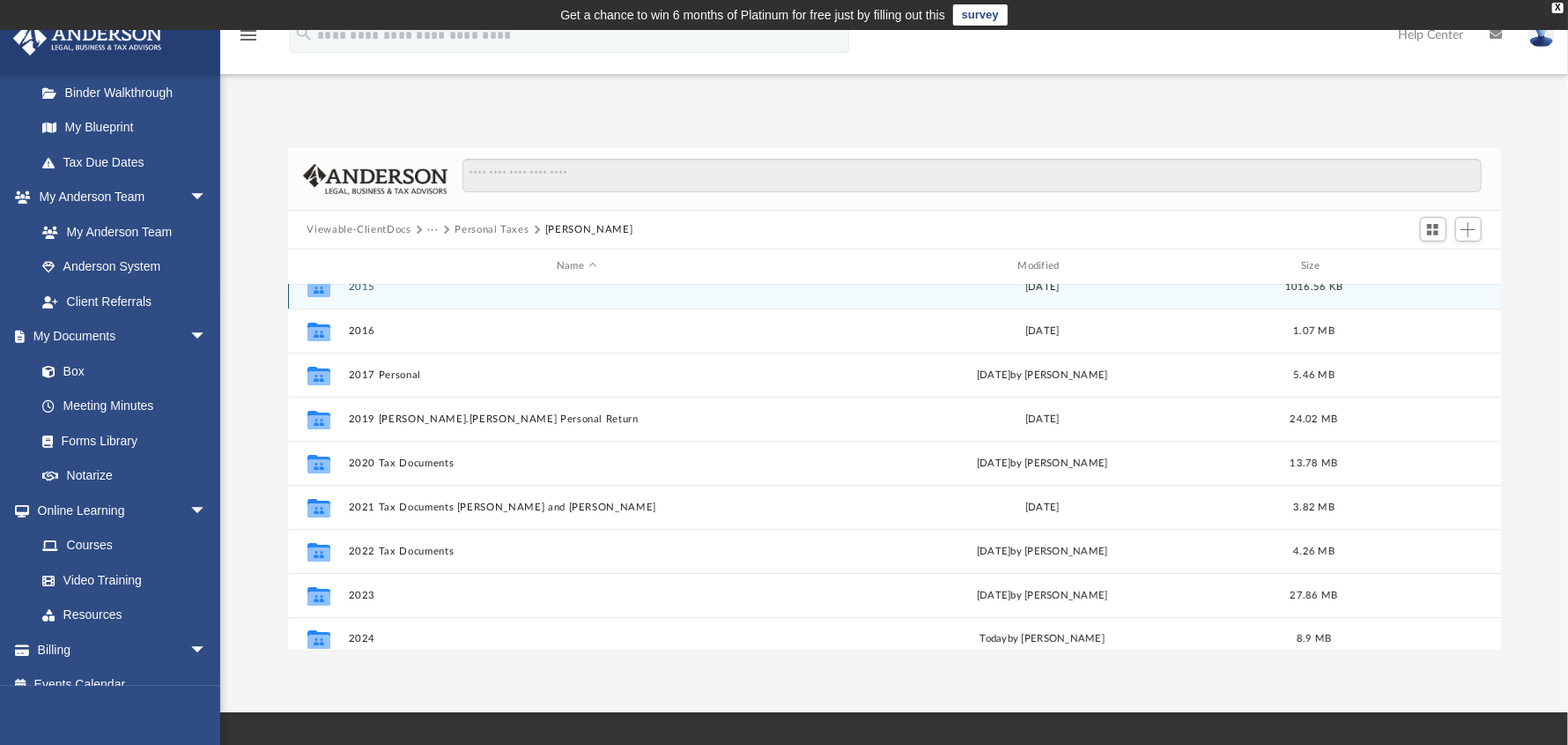
scroll to position [32, 0]
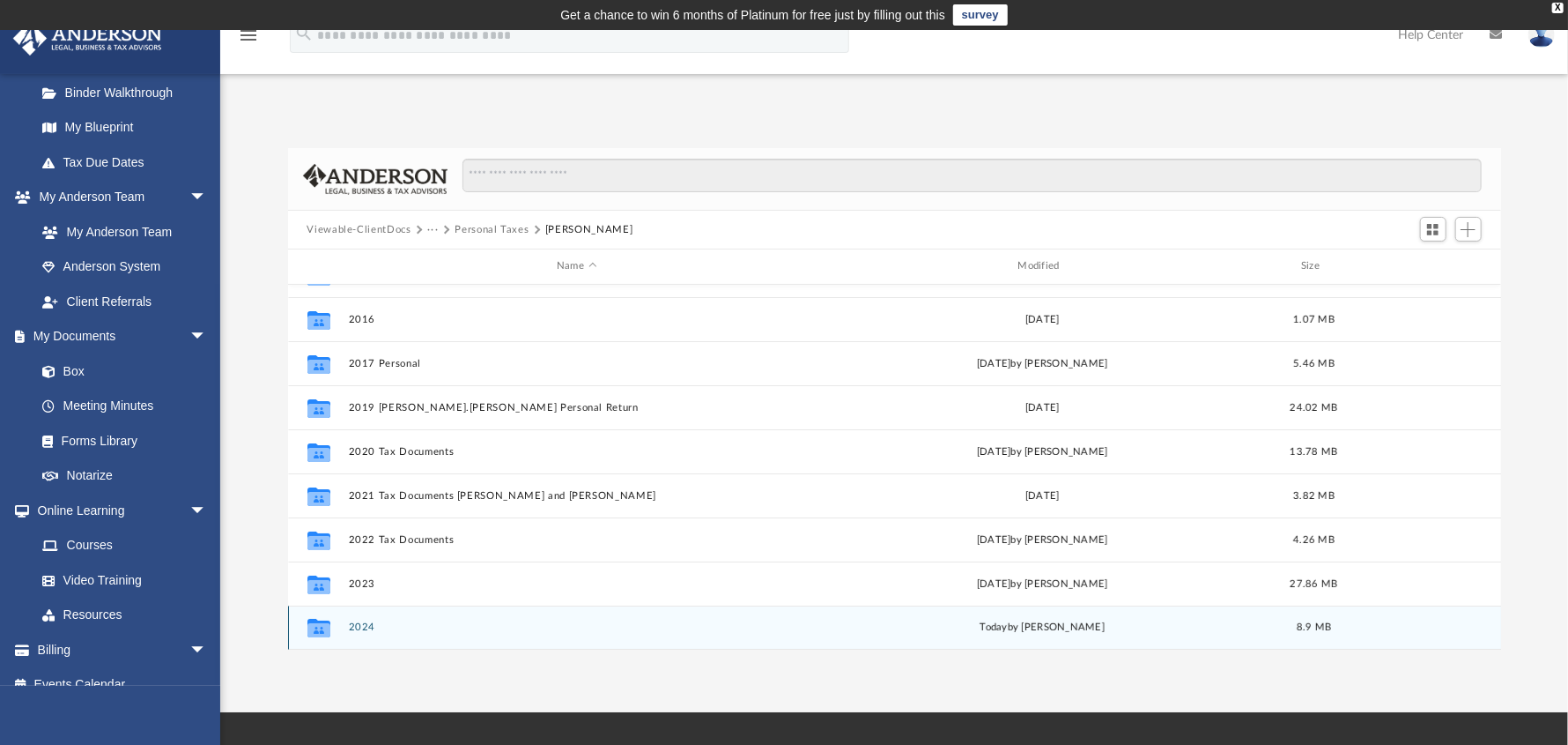
click at [363, 628] on button "2024" at bounding box center [576, 627] width 457 height 11
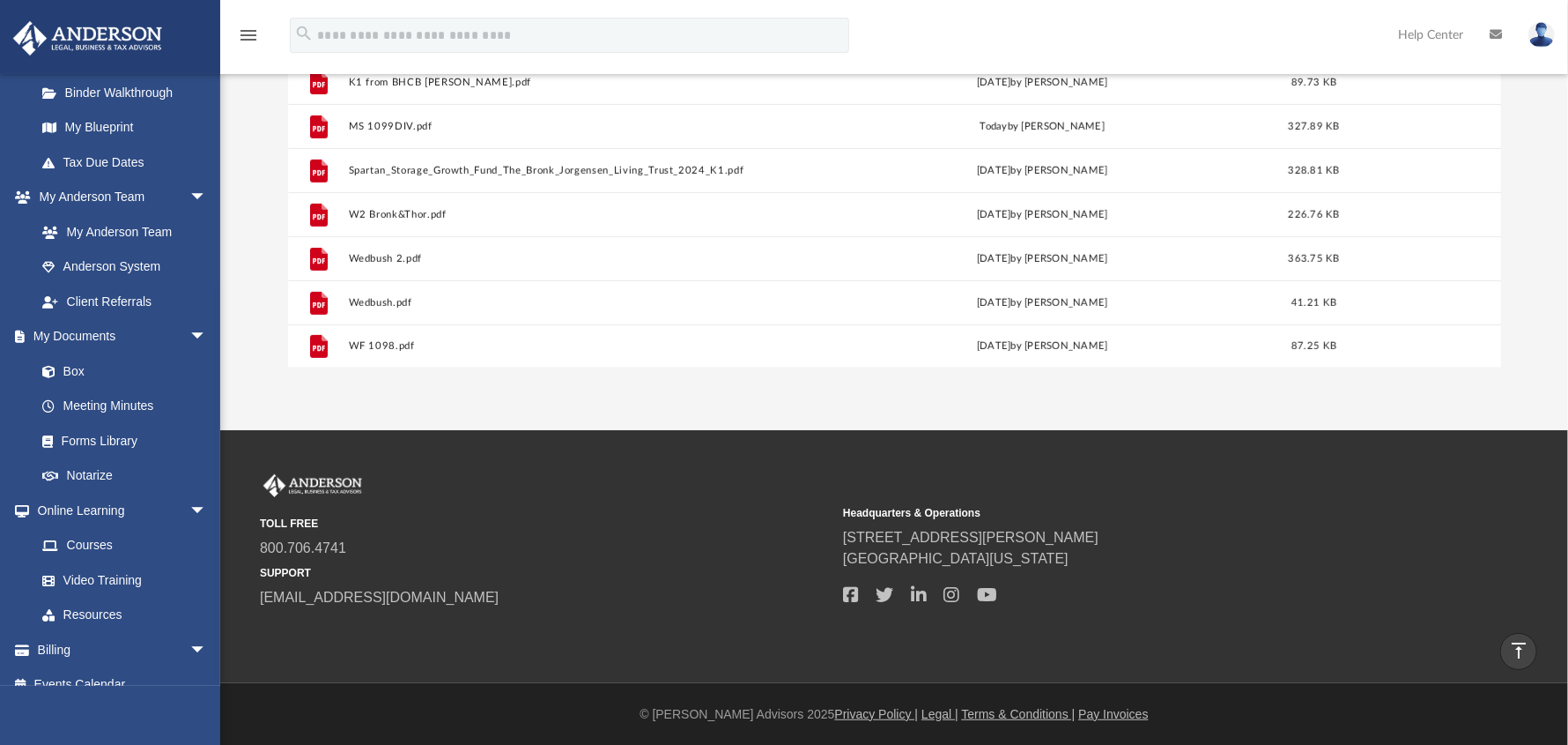
scroll to position [0, 0]
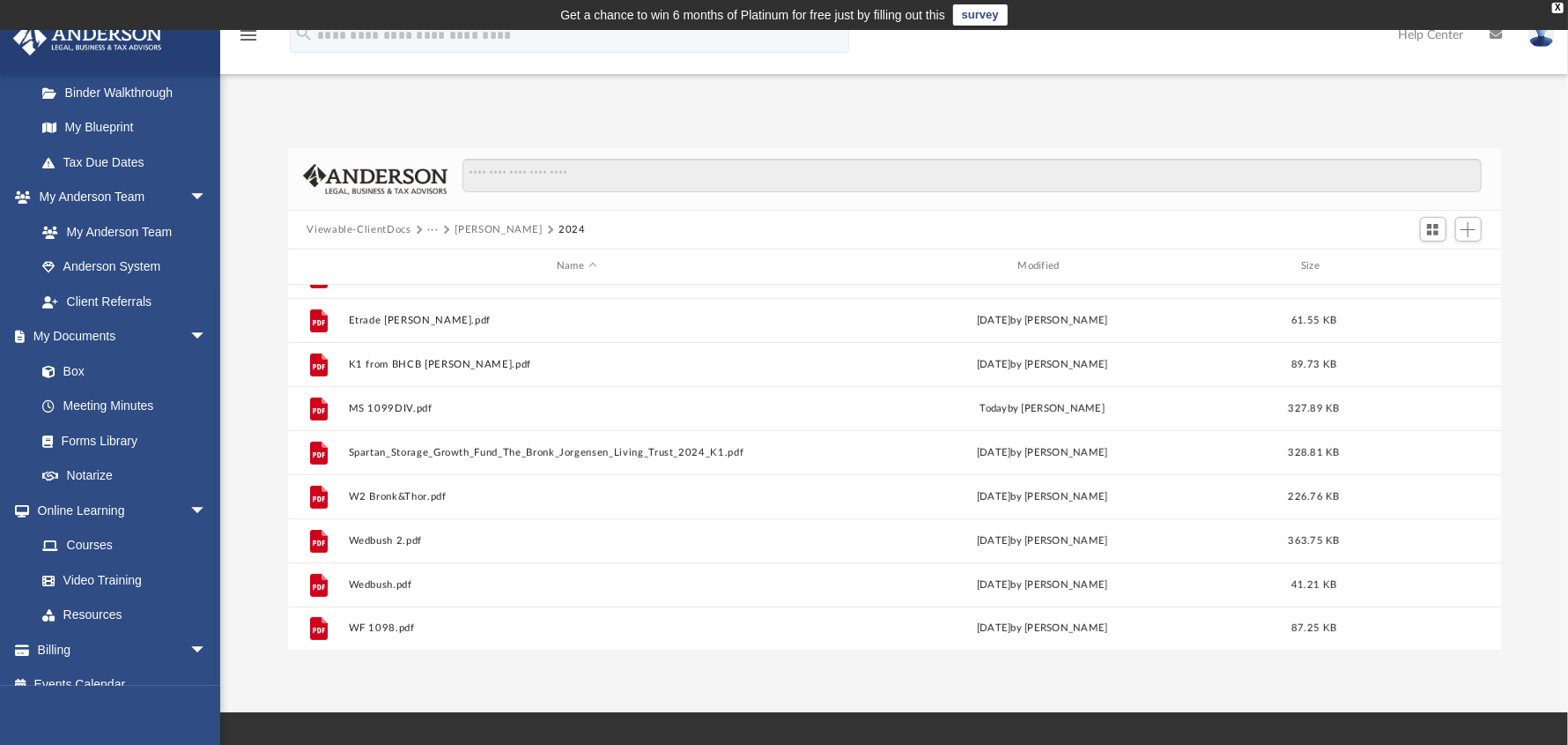
click at [465, 230] on button "[PERSON_NAME]" at bounding box center [498, 230] width 87 height 16
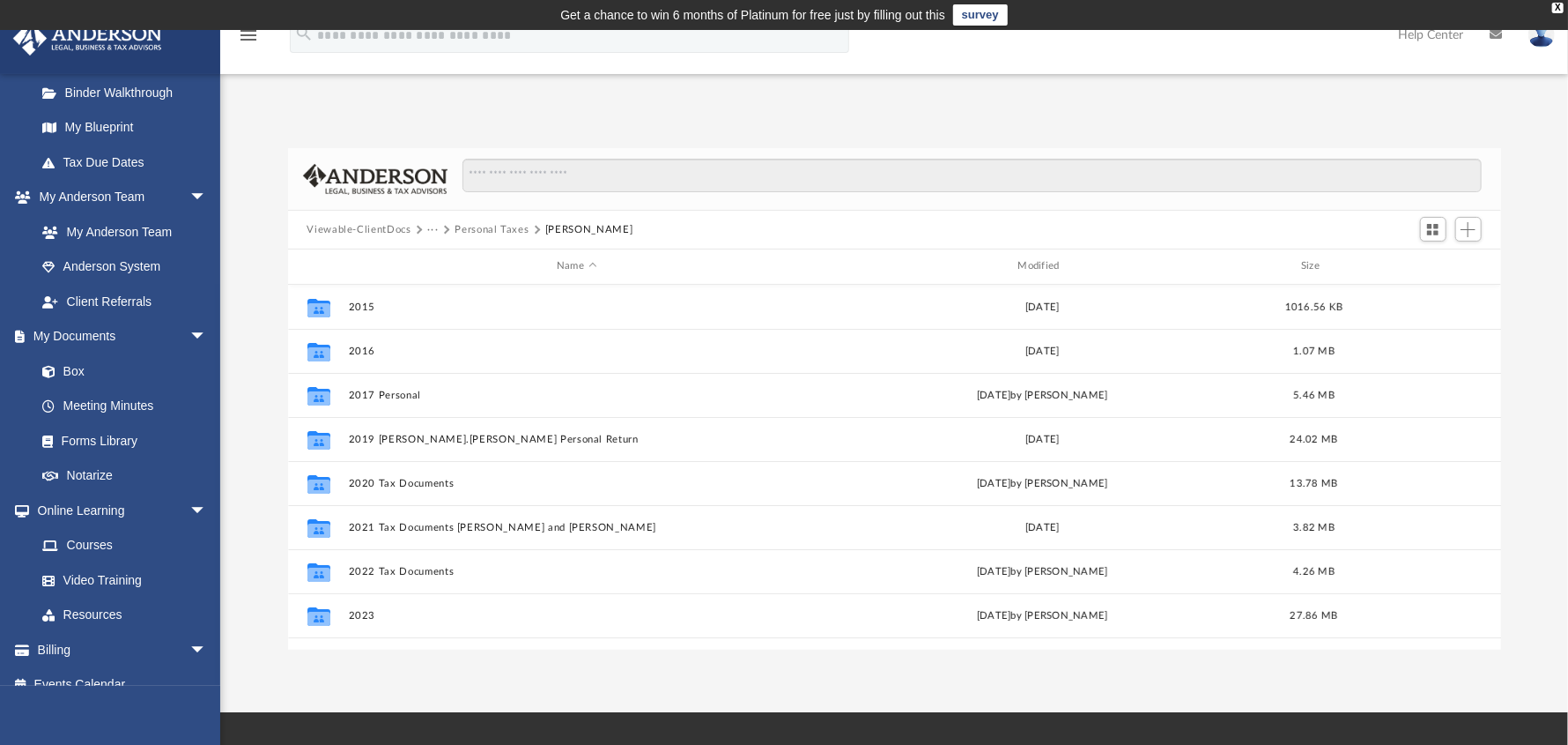
click at [470, 230] on button "Personal Taxes" at bounding box center [492, 230] width 74 height 16
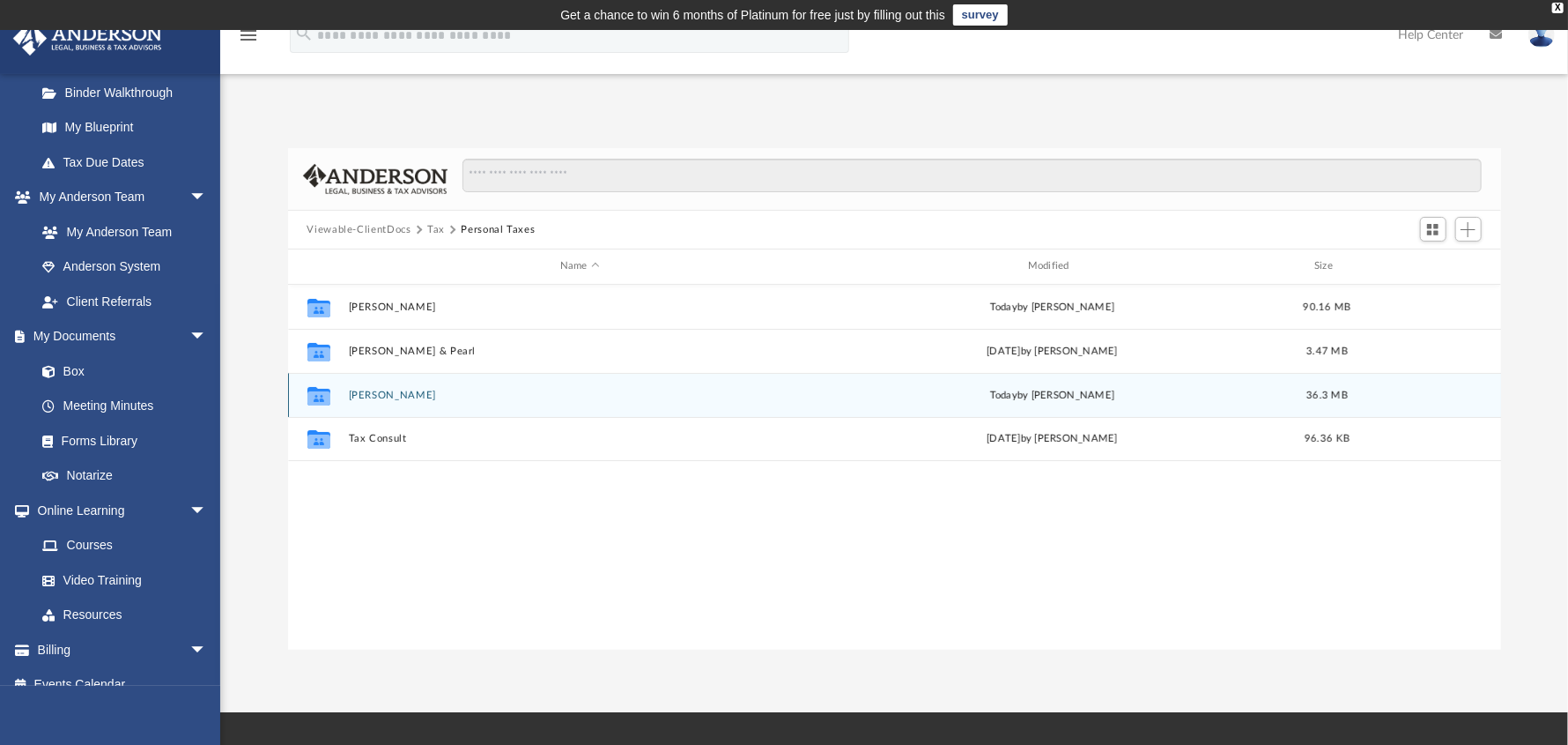
click at [407, 400] on div "Collaborated [PERSON_NAME] [DATE] by [PERSON_NAME] 36.3 MB" at bounding box center [894, 394] width 1213 height 44
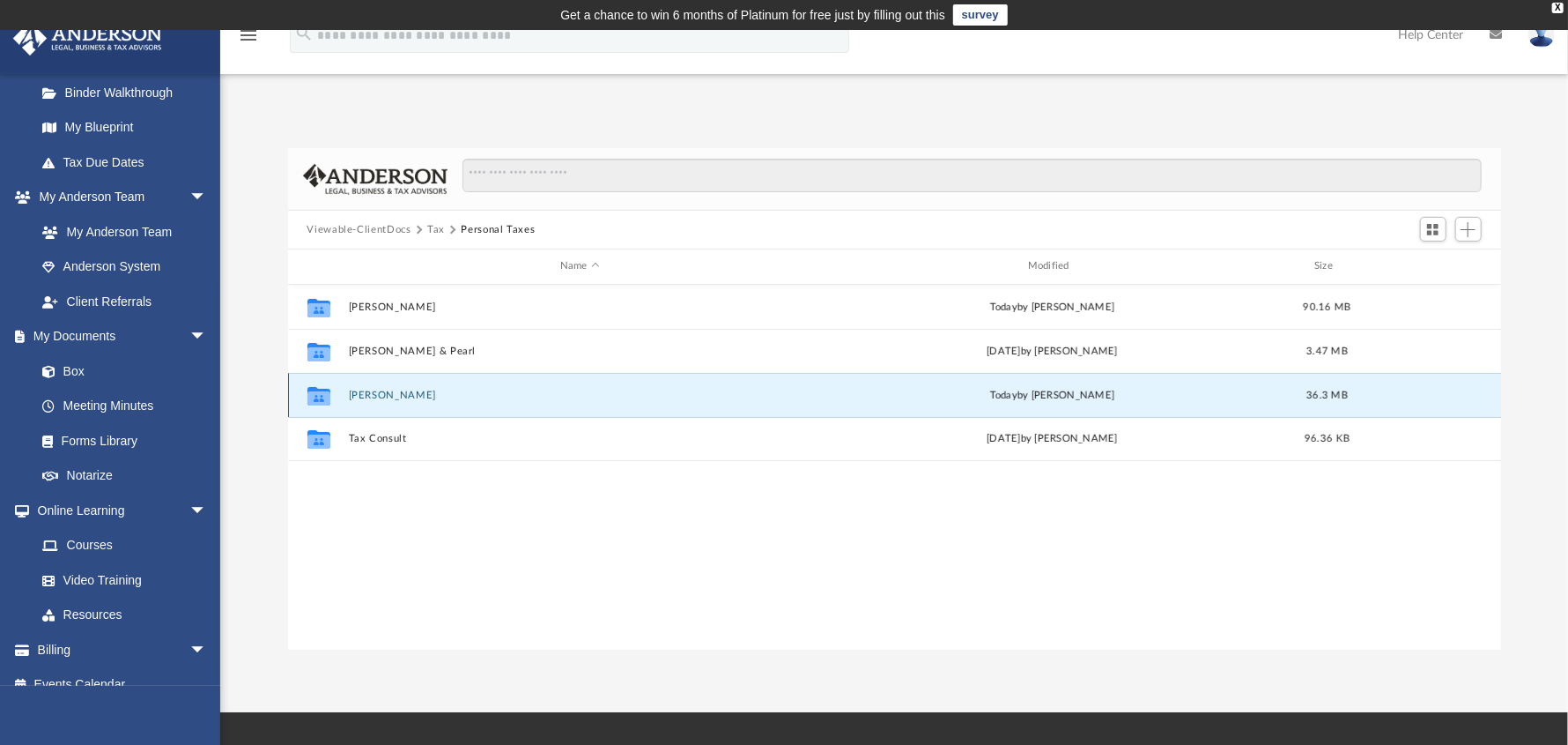
click at [407, 396] on button "[PERSON_NAME]" at bounding box center [579, 395] width 464 height 11
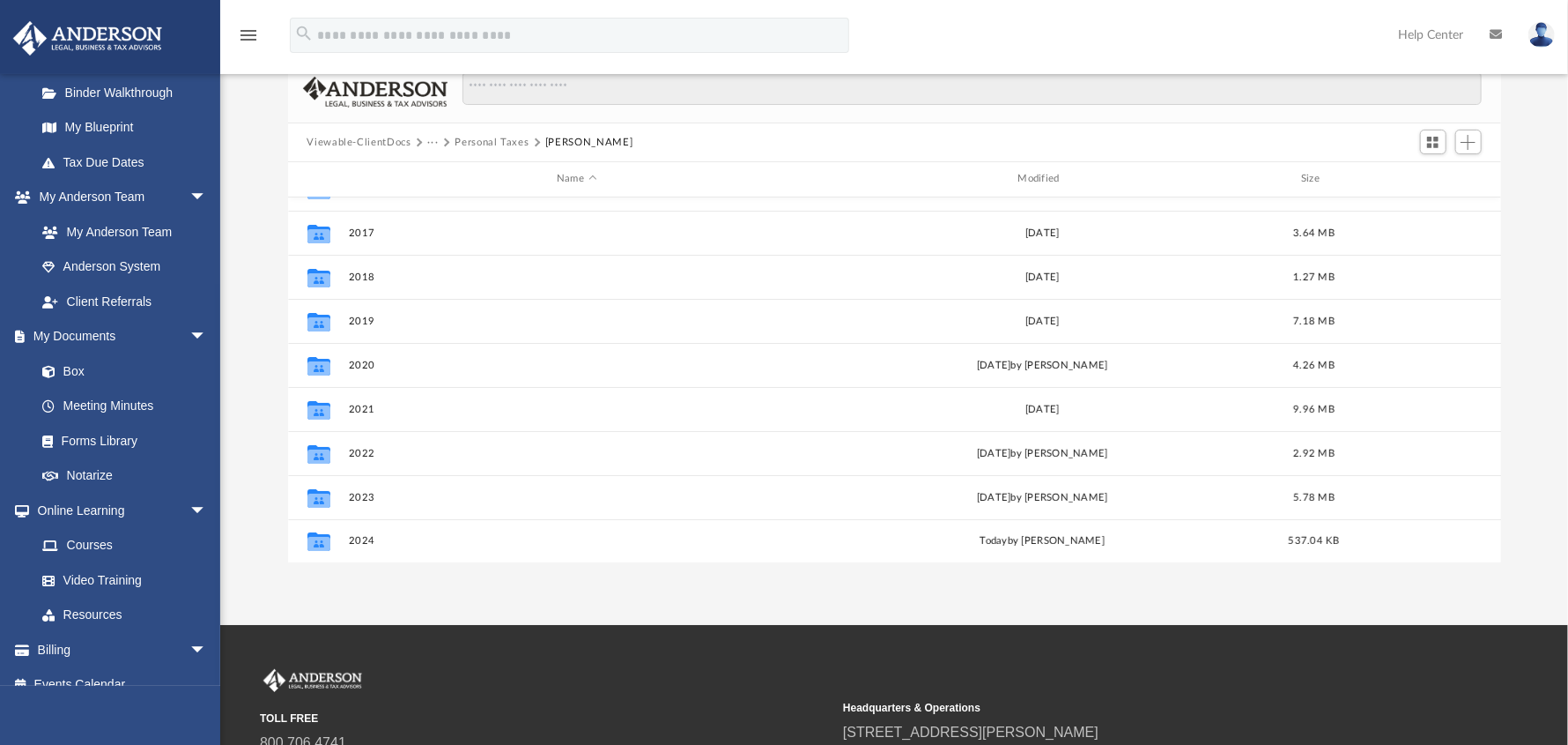
scroll to position [176, 0]
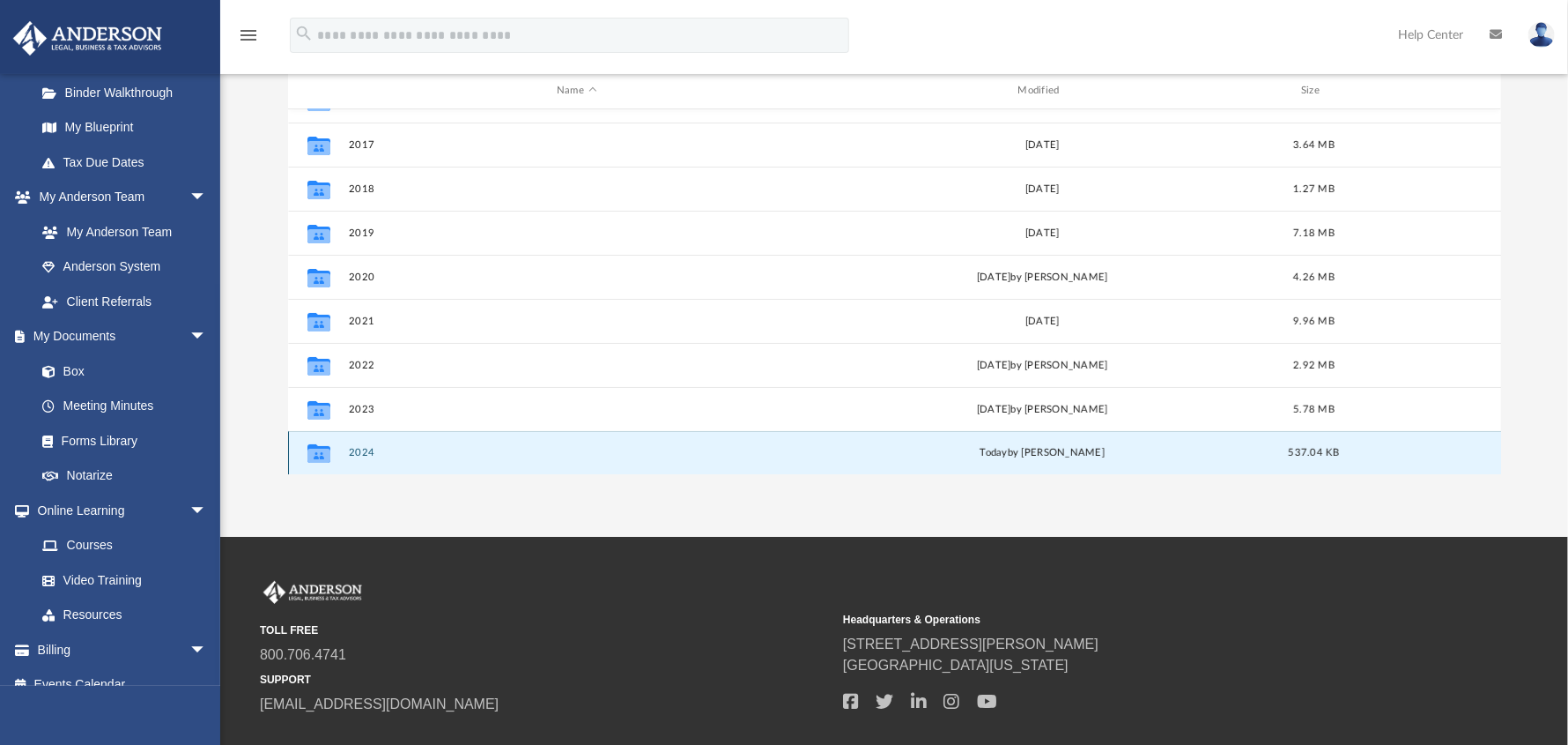
click at [352, 451] on button "2024" at bounding box center [576, 452] width 457 height 11
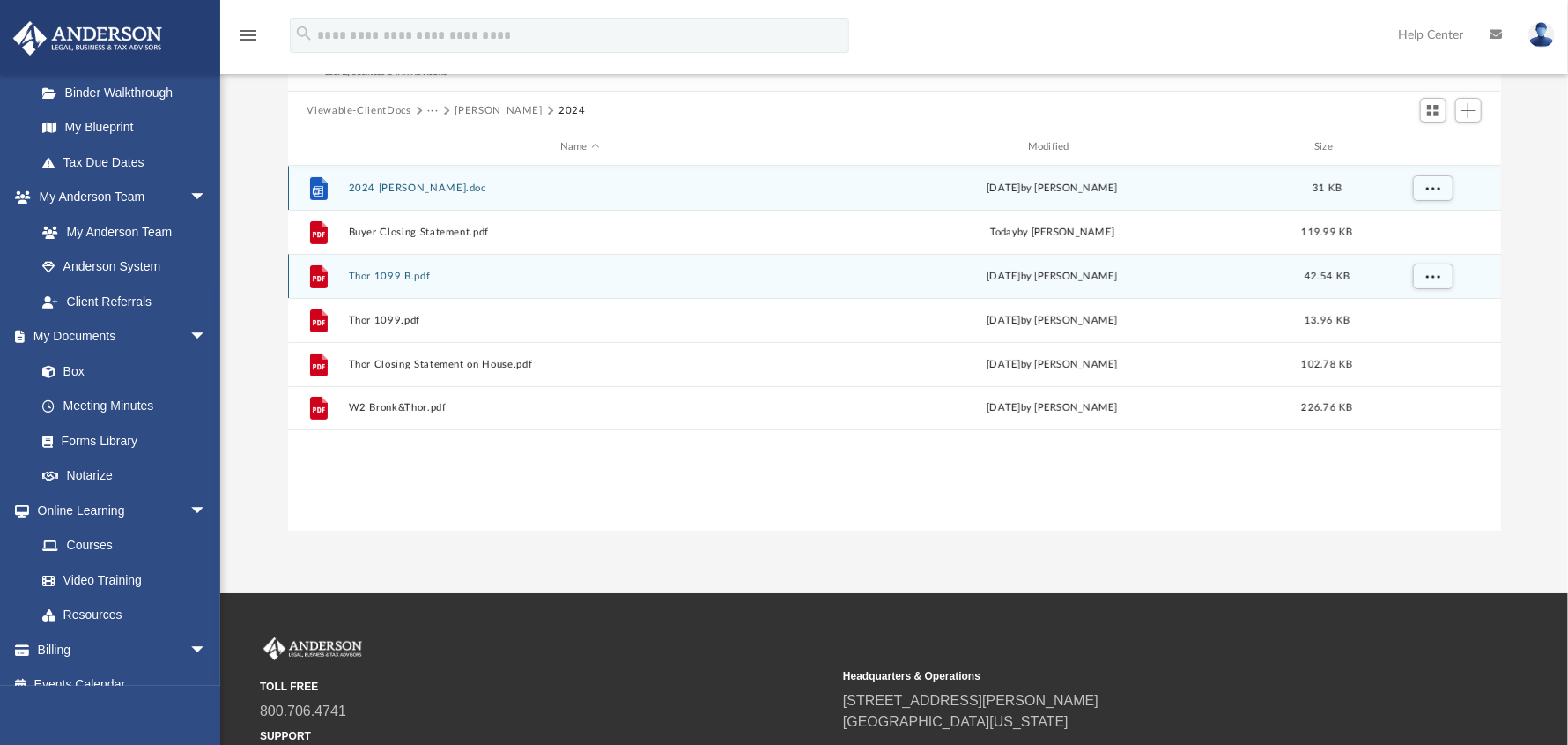
scroll to position [87, 0]
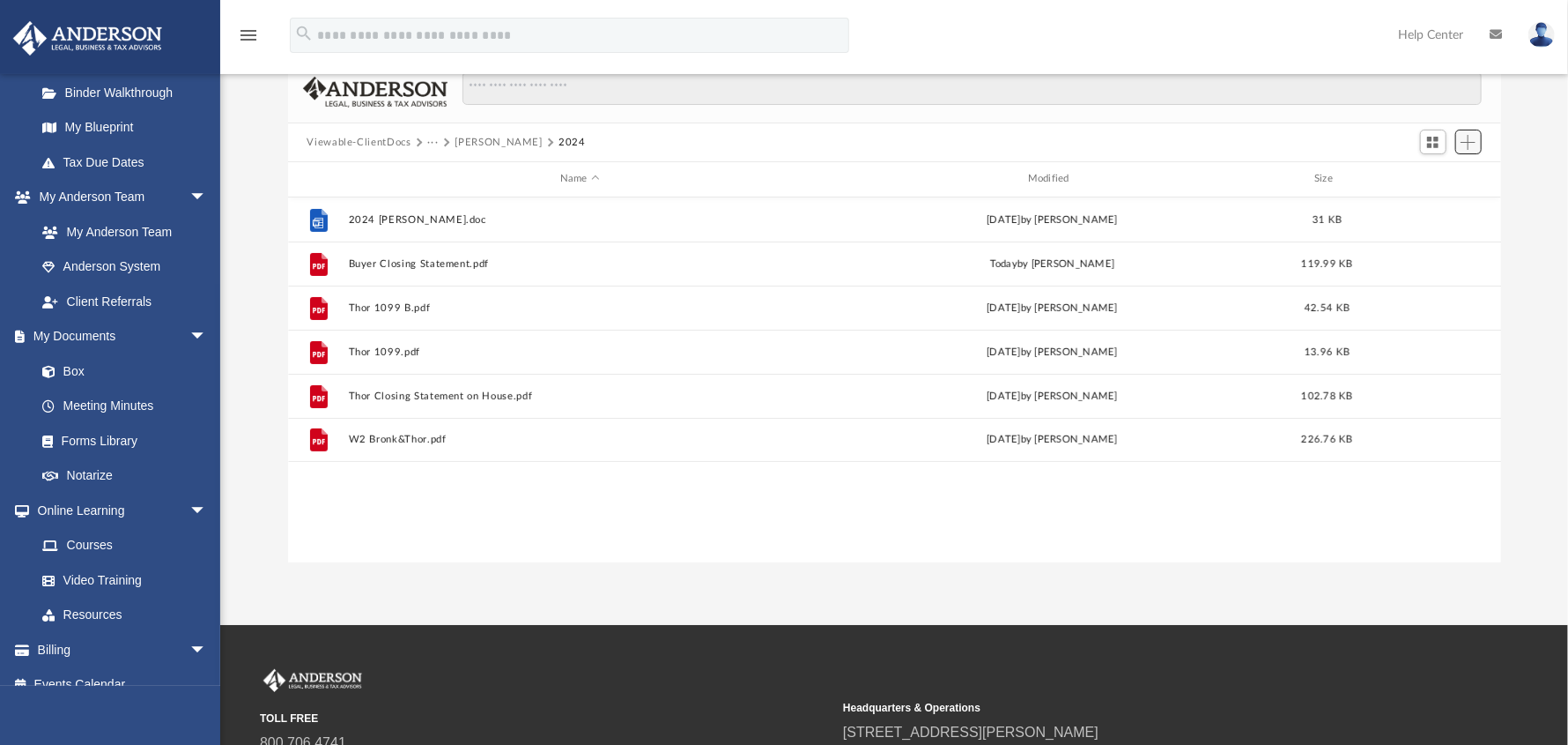
click at [1474, 145] on span "Add" at bounding box center [1468, 142] width 15 height 15
click at [1433, 179] on li "Upload" at bounding box center [1444, 177] width 56 height 19
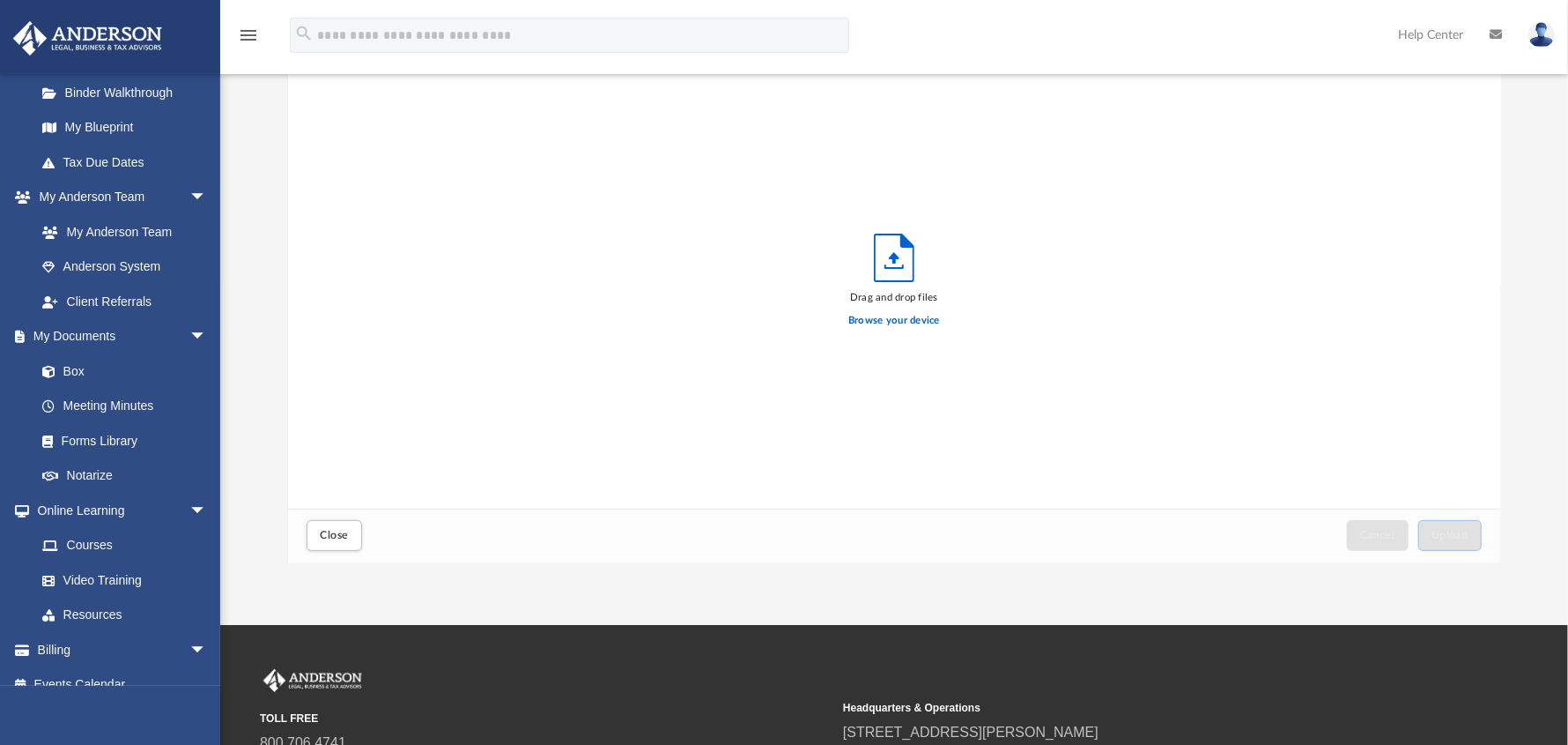
scroll to position [434, 1200]
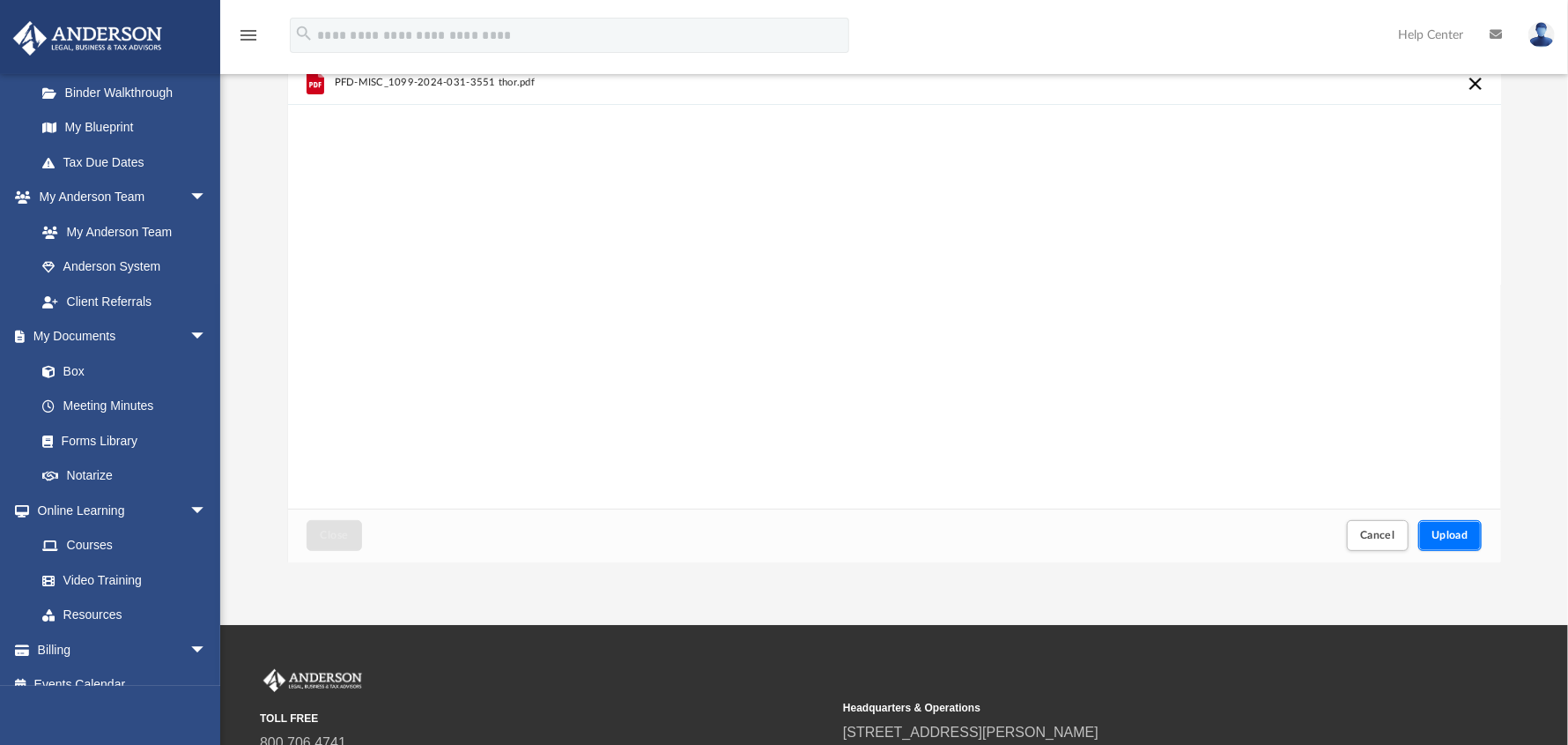
click at [1463, 524] on button "Upload" at bounding box center [1450, 535] width 64 height 31
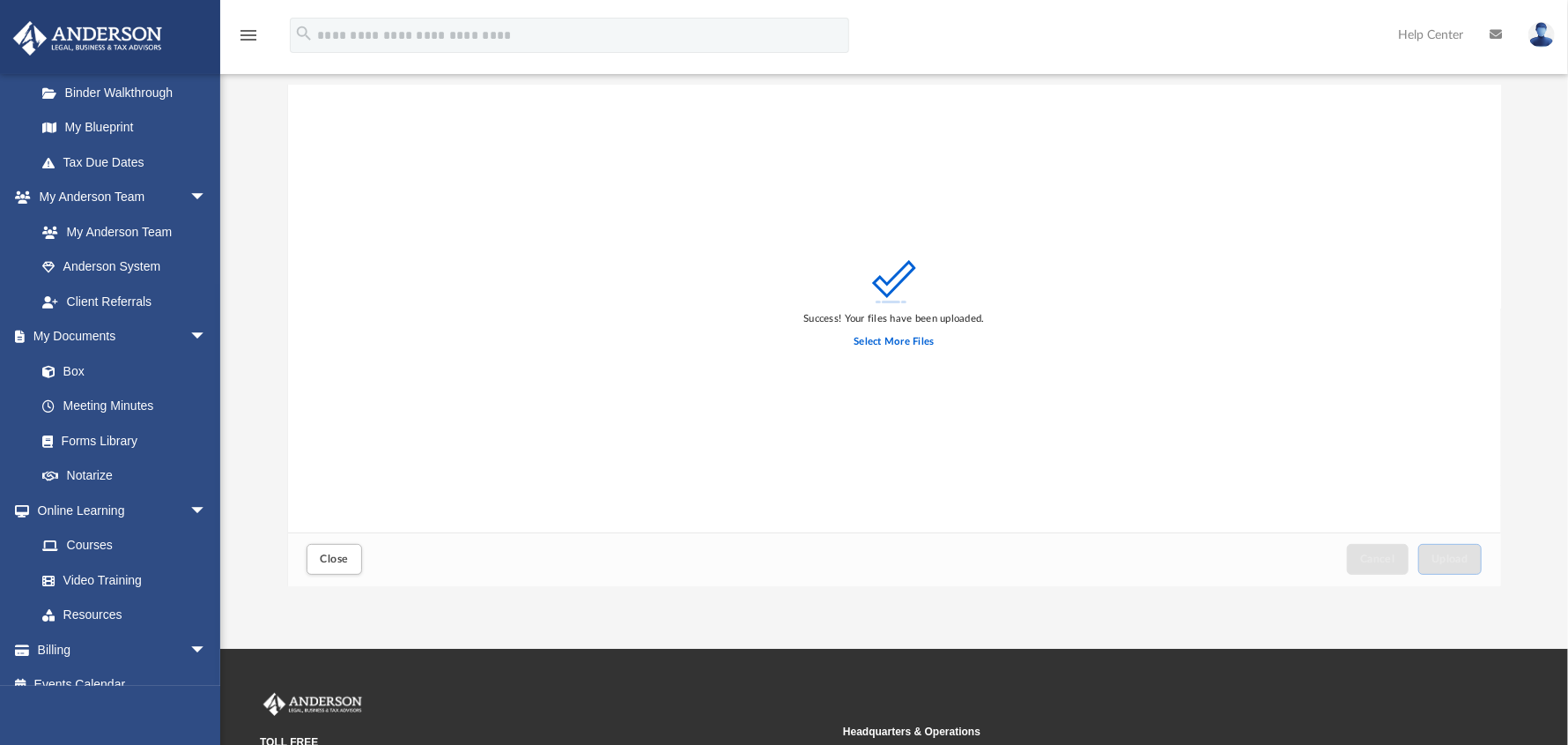
scroll to position [0, 0]
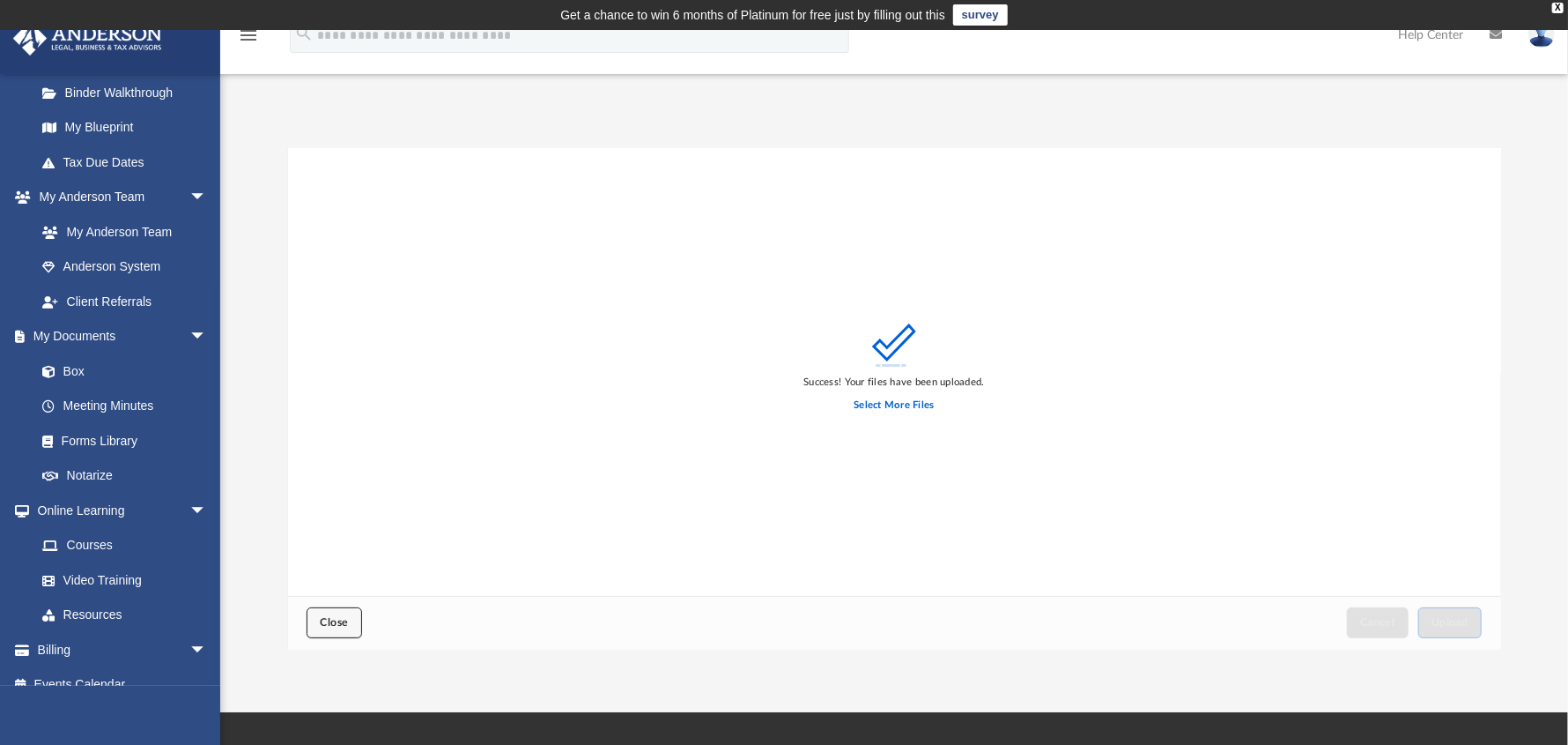
click at [340, 609] on button "Close" at bounding box center [334, 623] width 54 height 31
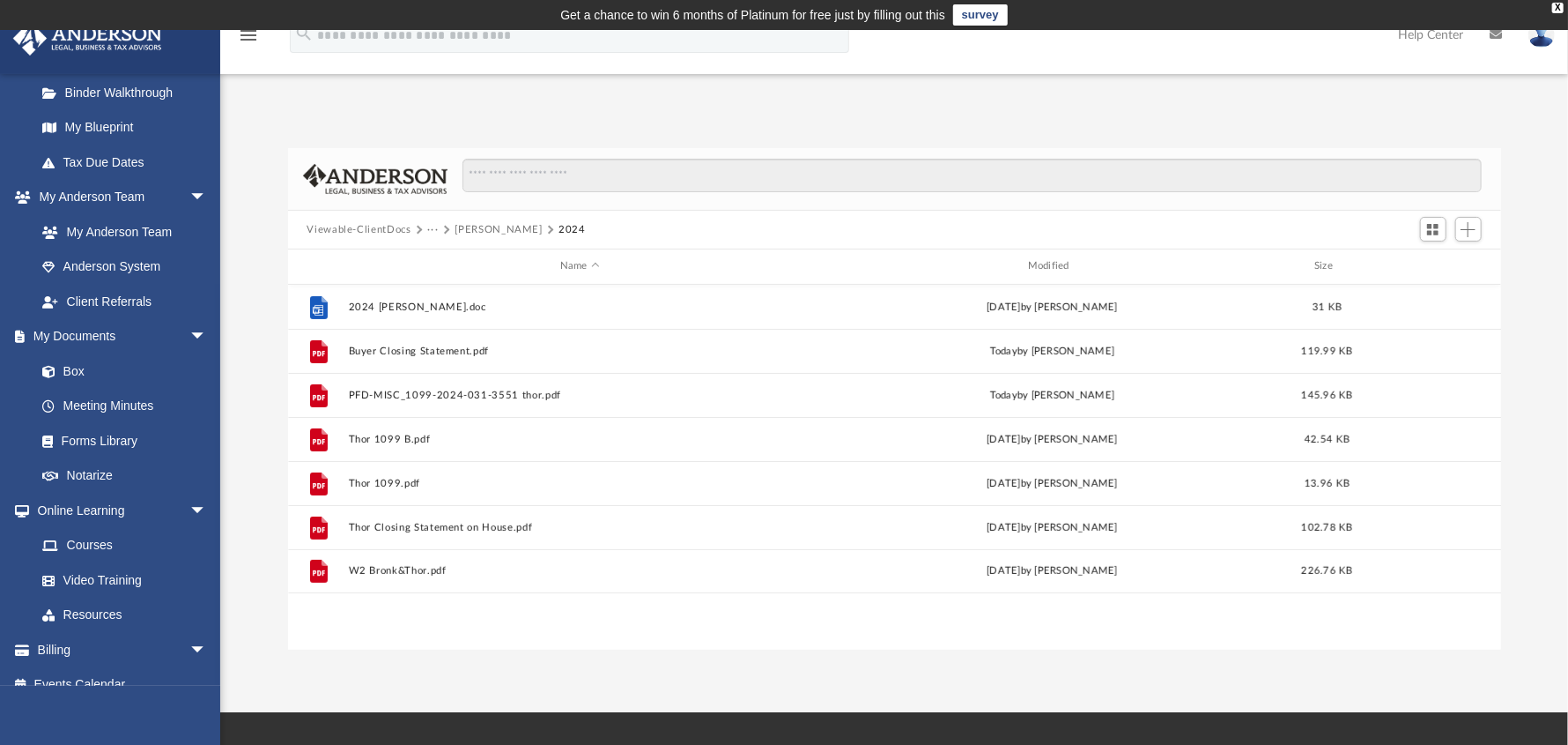
click at [483, 233] on button "[PERSON_NAME]" at bounding box center [498, 230] width 87 height 16
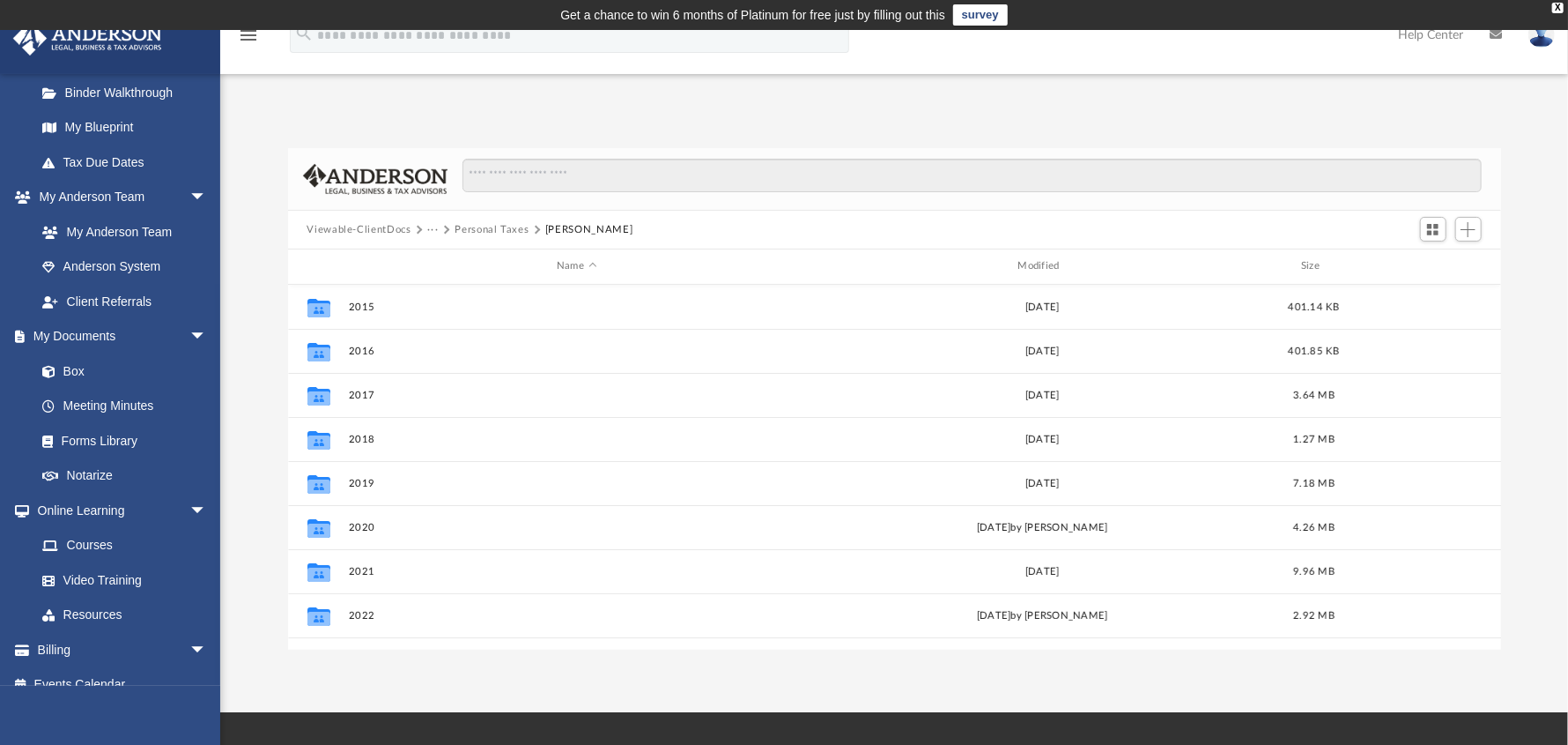
click at [483, 223] on button "Personal Taxes" at bounding box center [492, 230] width 74 height 16
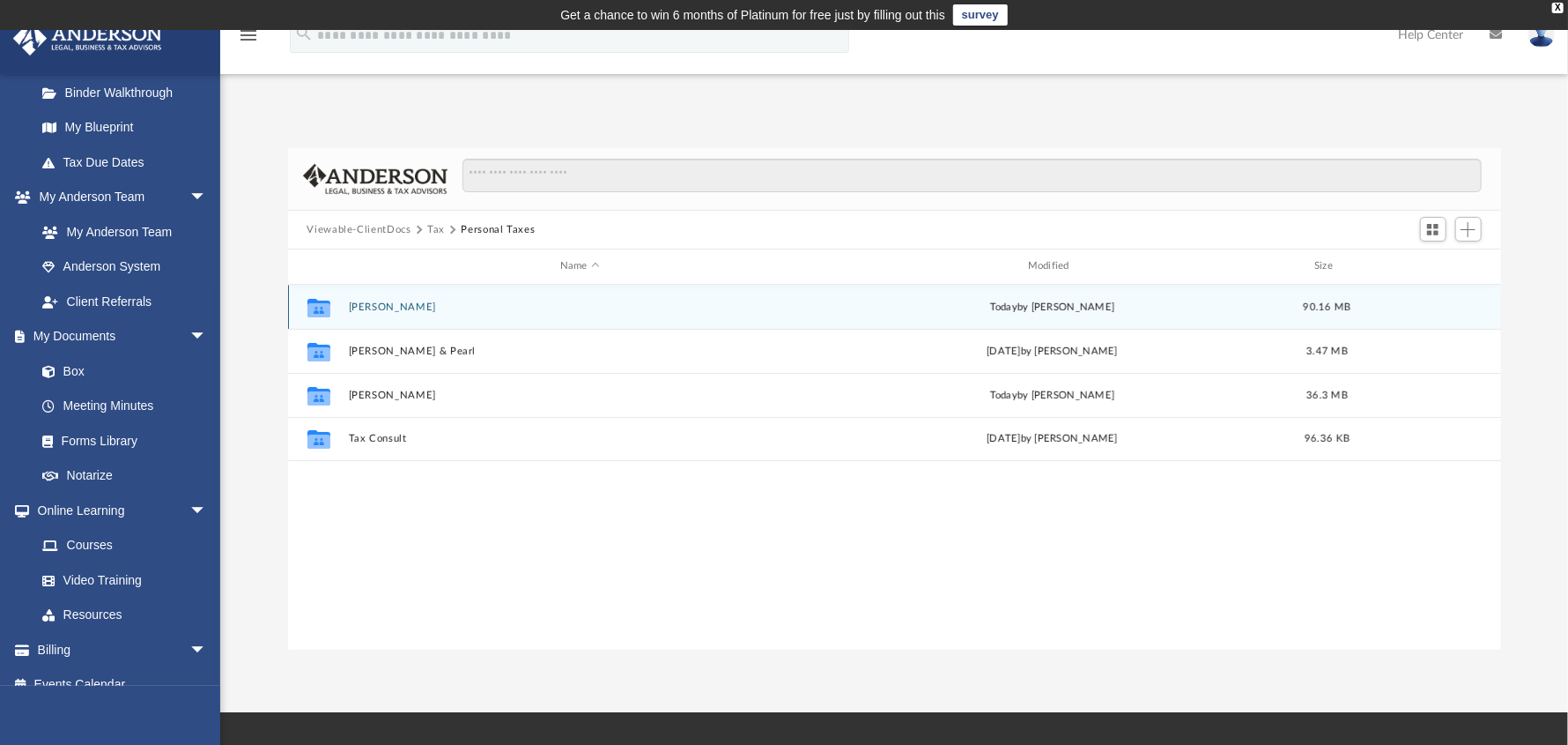
click at [400, 312] on div "Collaborated [PERSON_NAME] [DATE] by [PERSON_NAME] 90.16 MB" at bounding box center [894, 307] width 1213 height 44
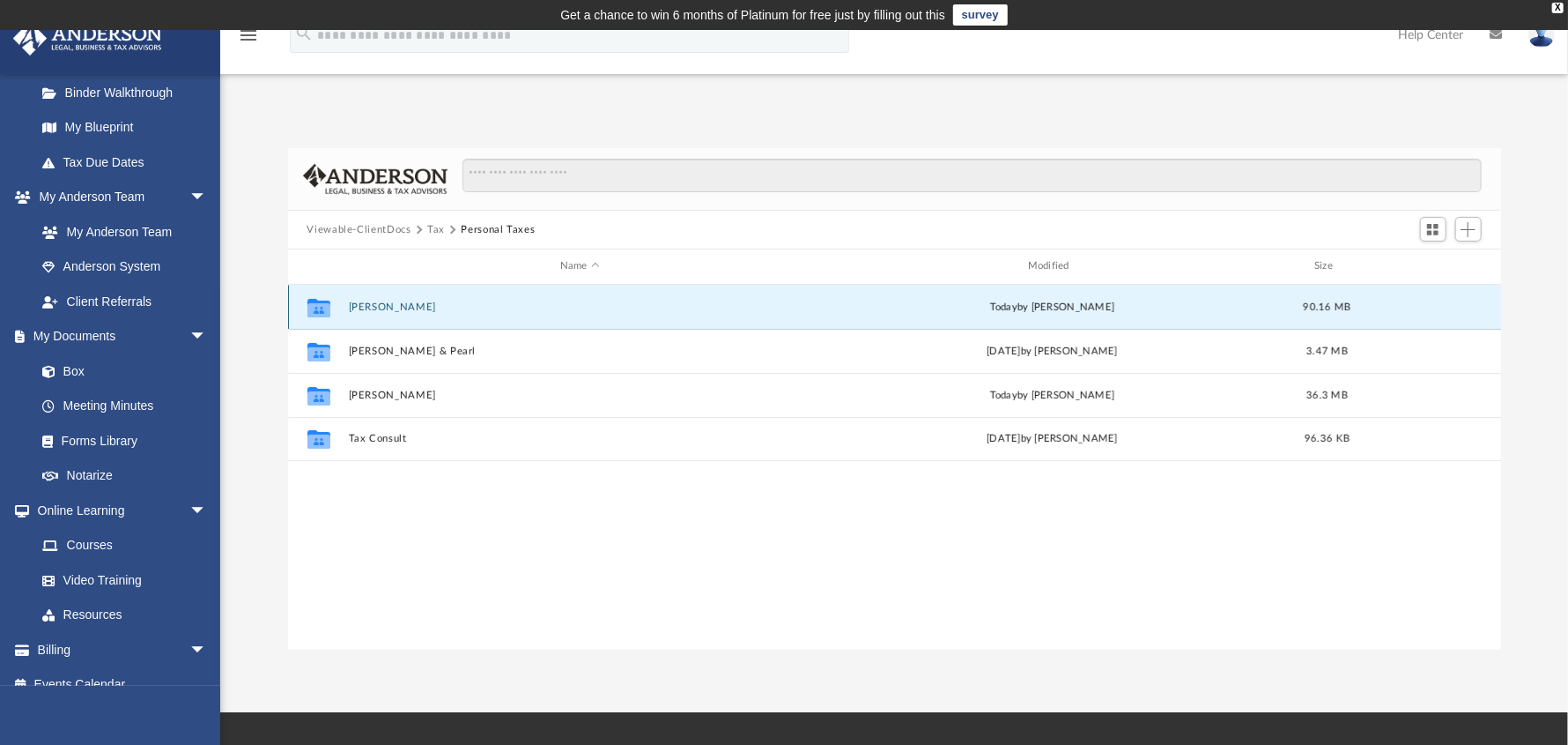
click at [400, 308] on button "[PERSON_NAME]" at bounding box center [579, 307] width 464 height 11
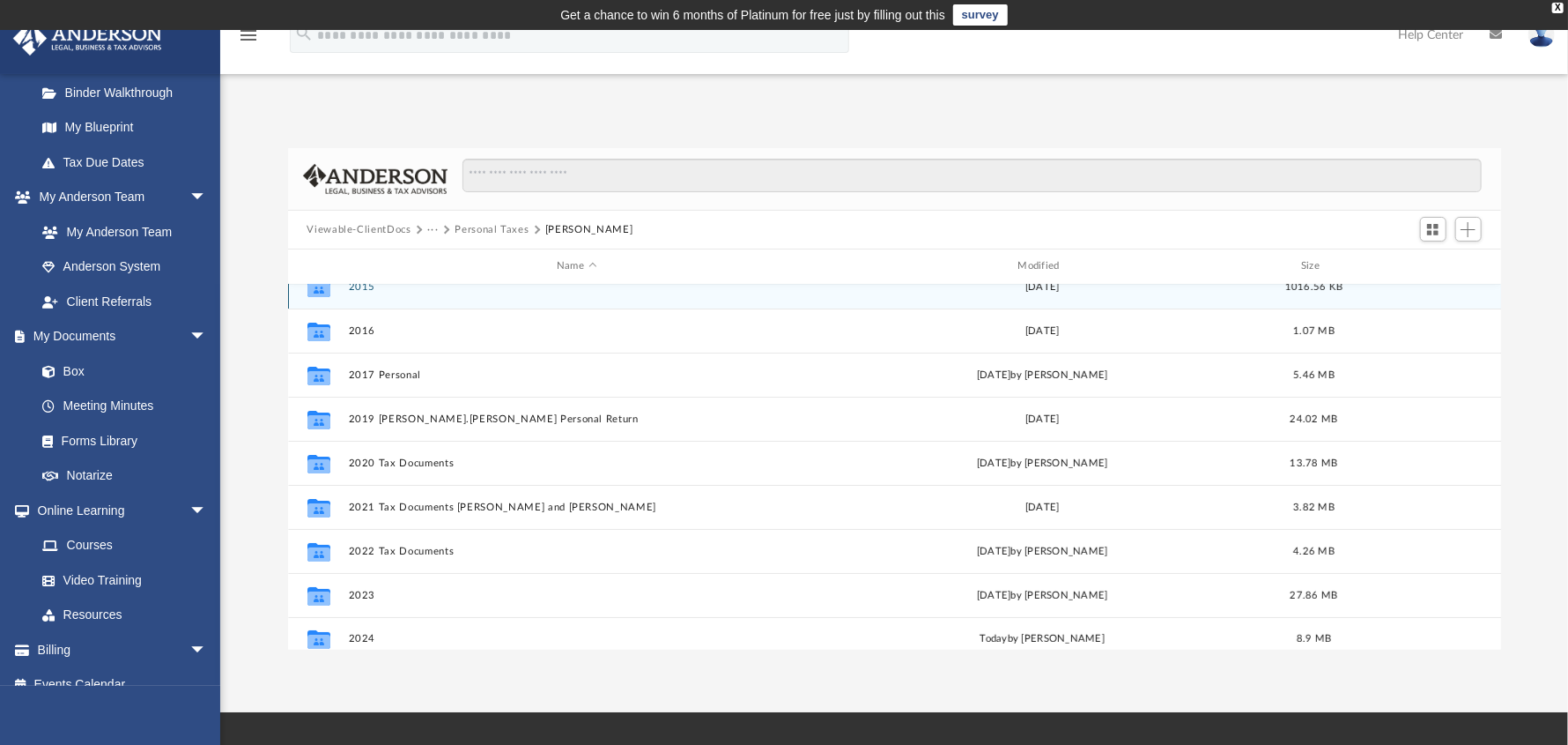
scroll to position [32, 0]
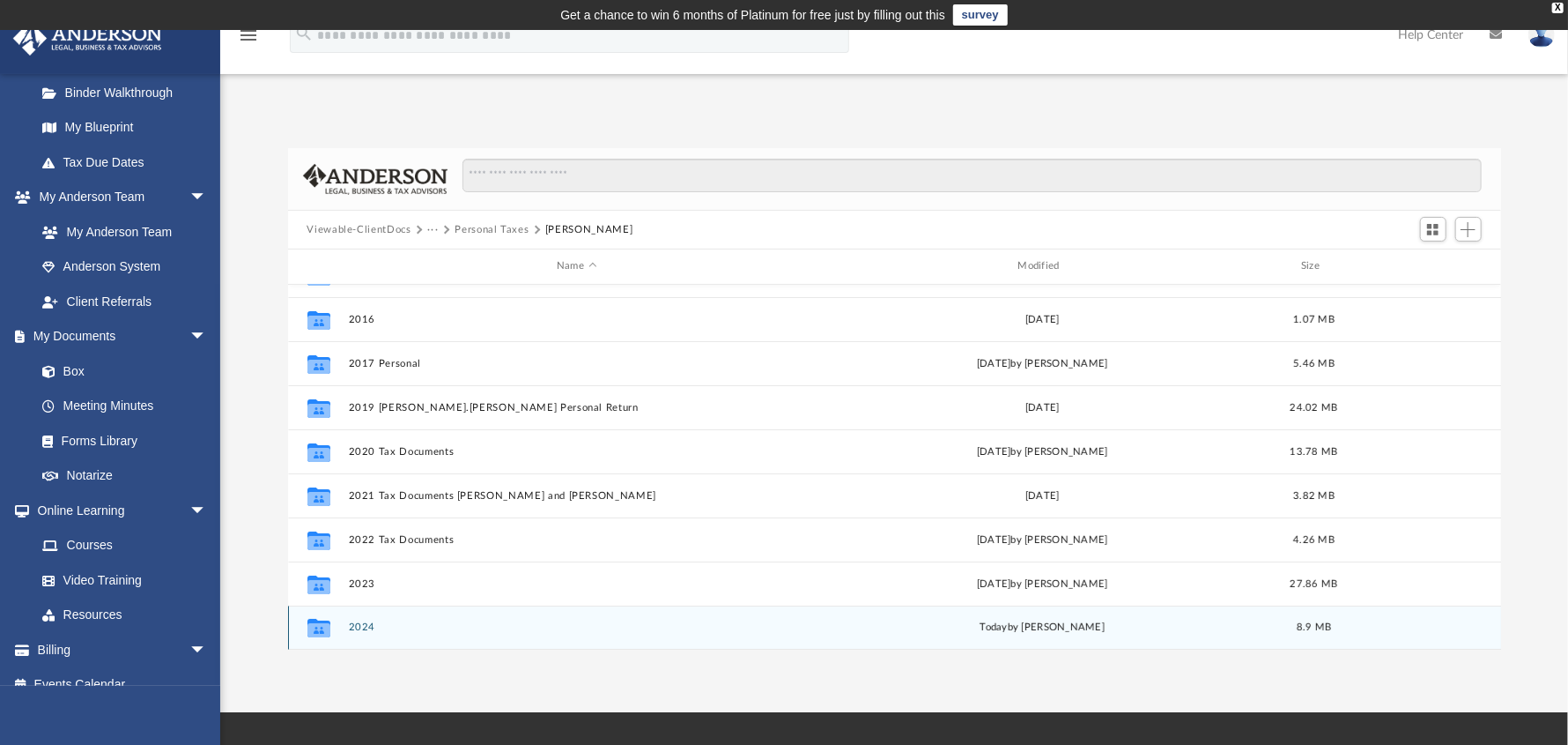
click at [365, 626] on button "2024" at bounding box center [576, 627] width 457 height 11
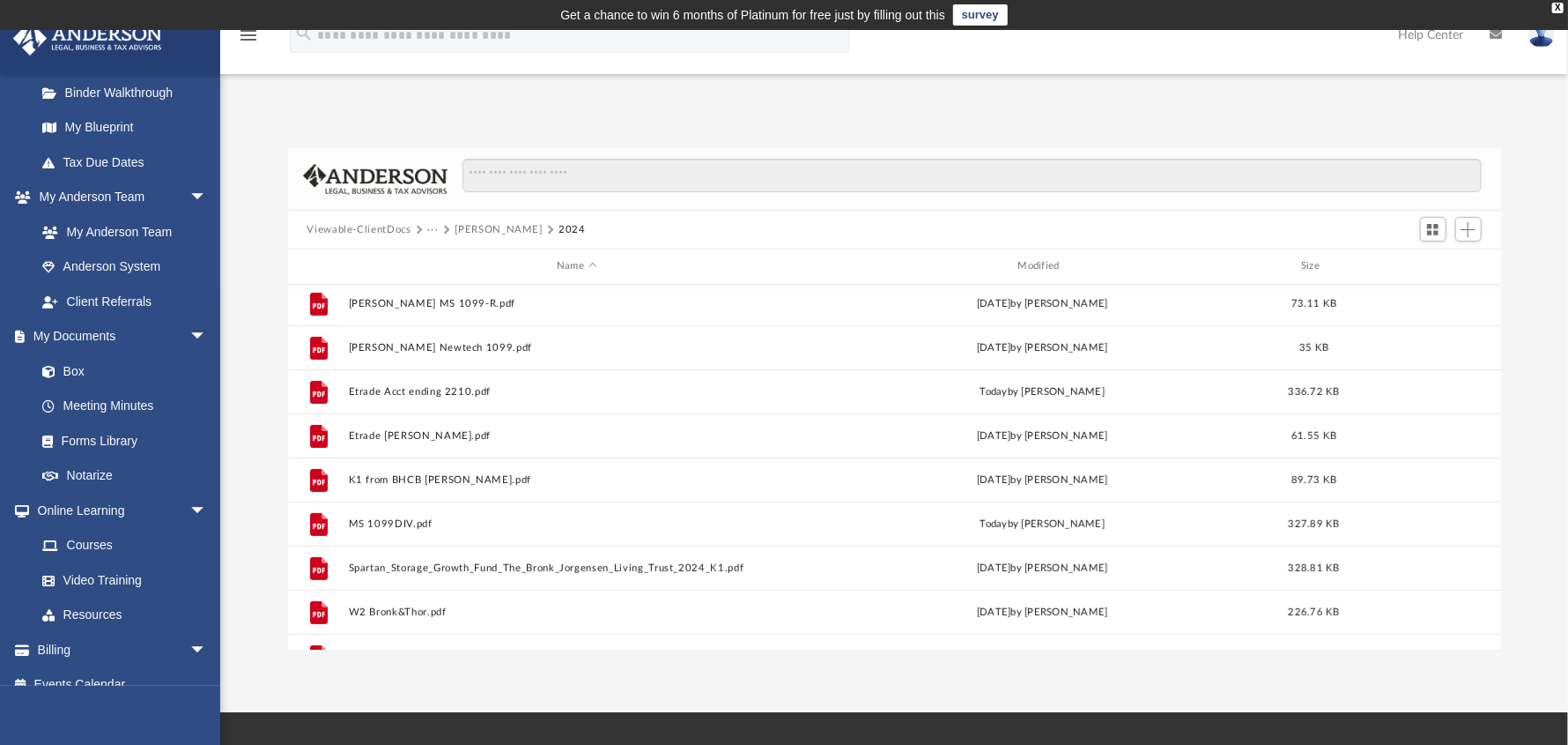
scroll to position [351, 0]
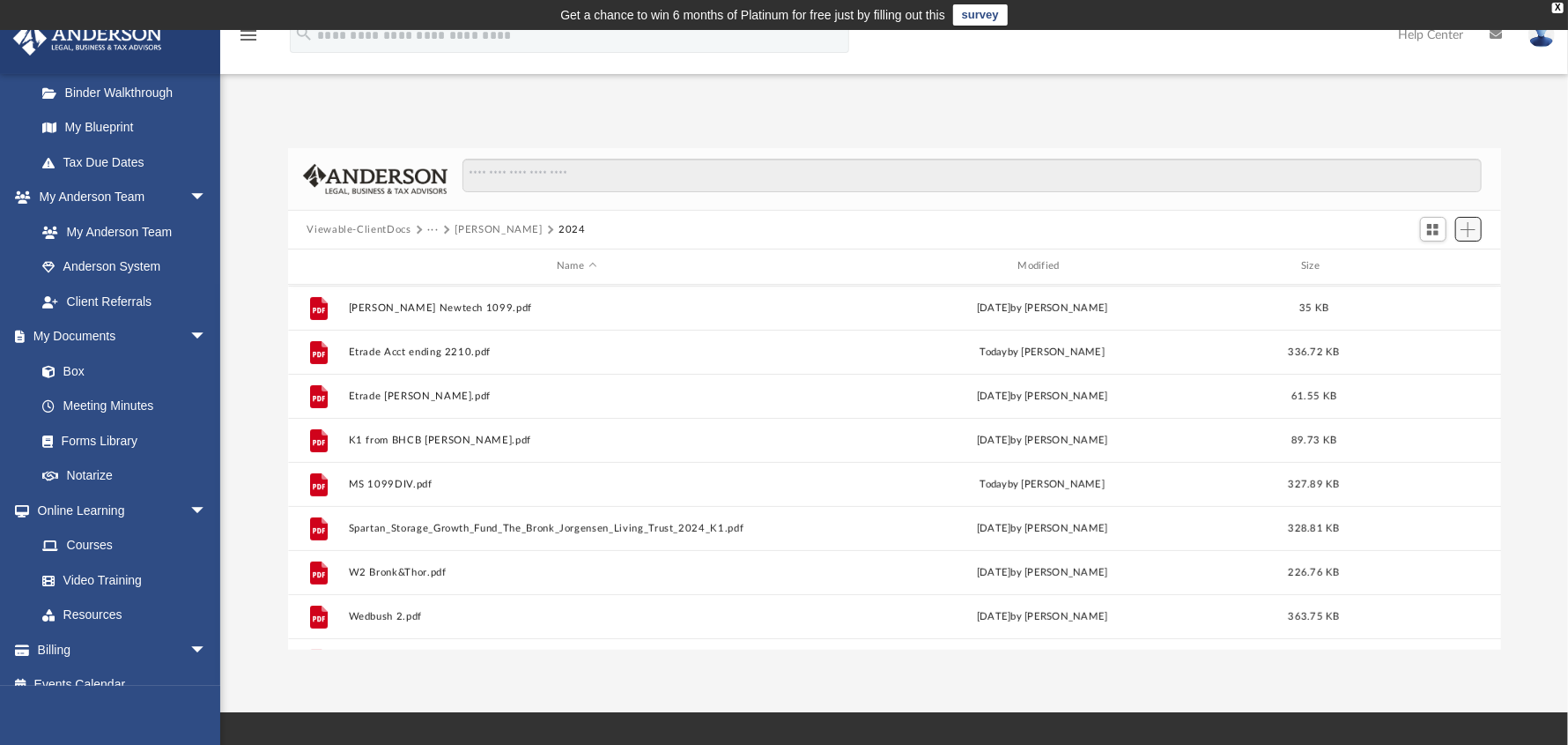
click at [1473, 224] on span "Add" at bounding box center [1468, 230] width 15 height 15
click at [1436, 265] on li "Upload" at bounding box center [1444, 265] width 56 height 19
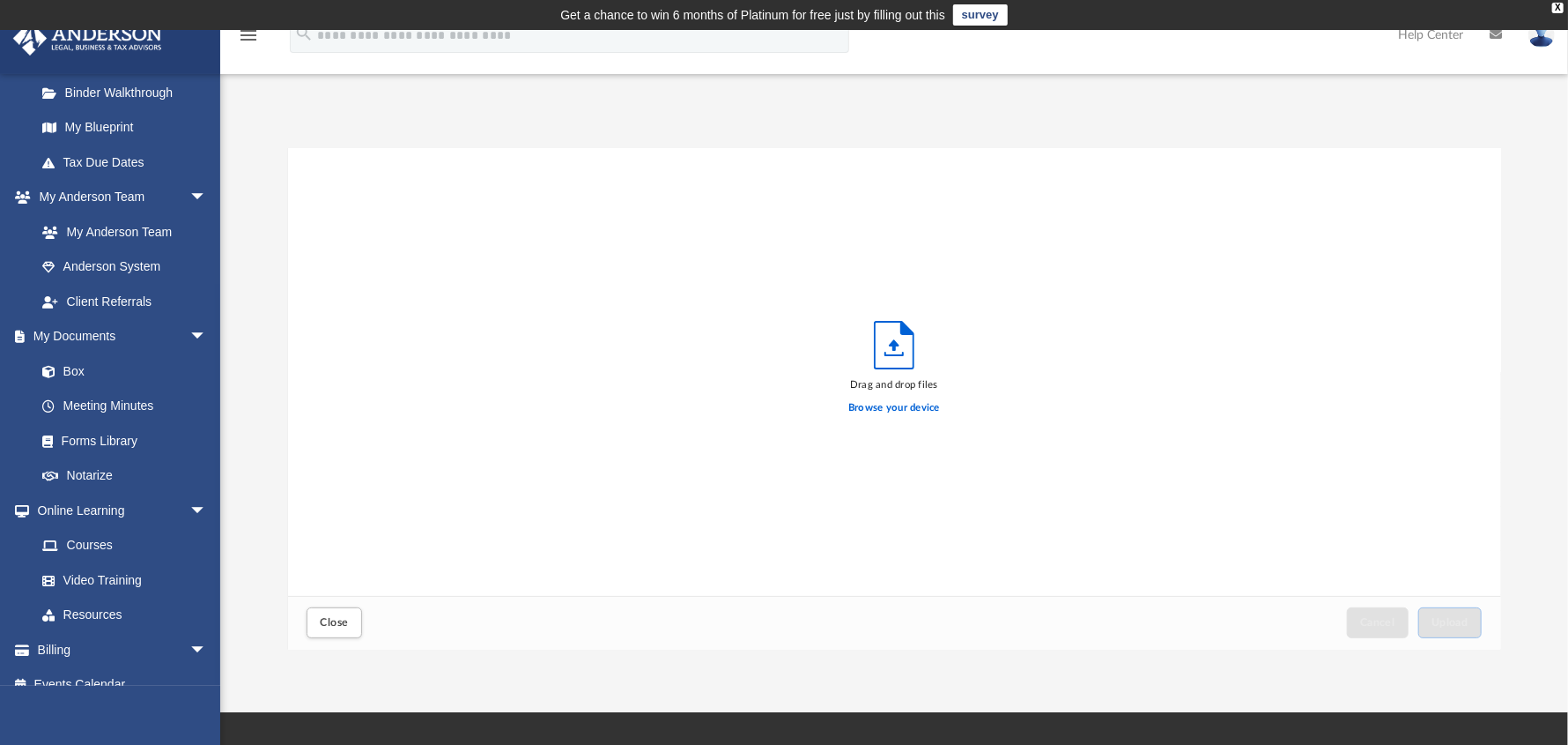
scroll to position [434, 1200]
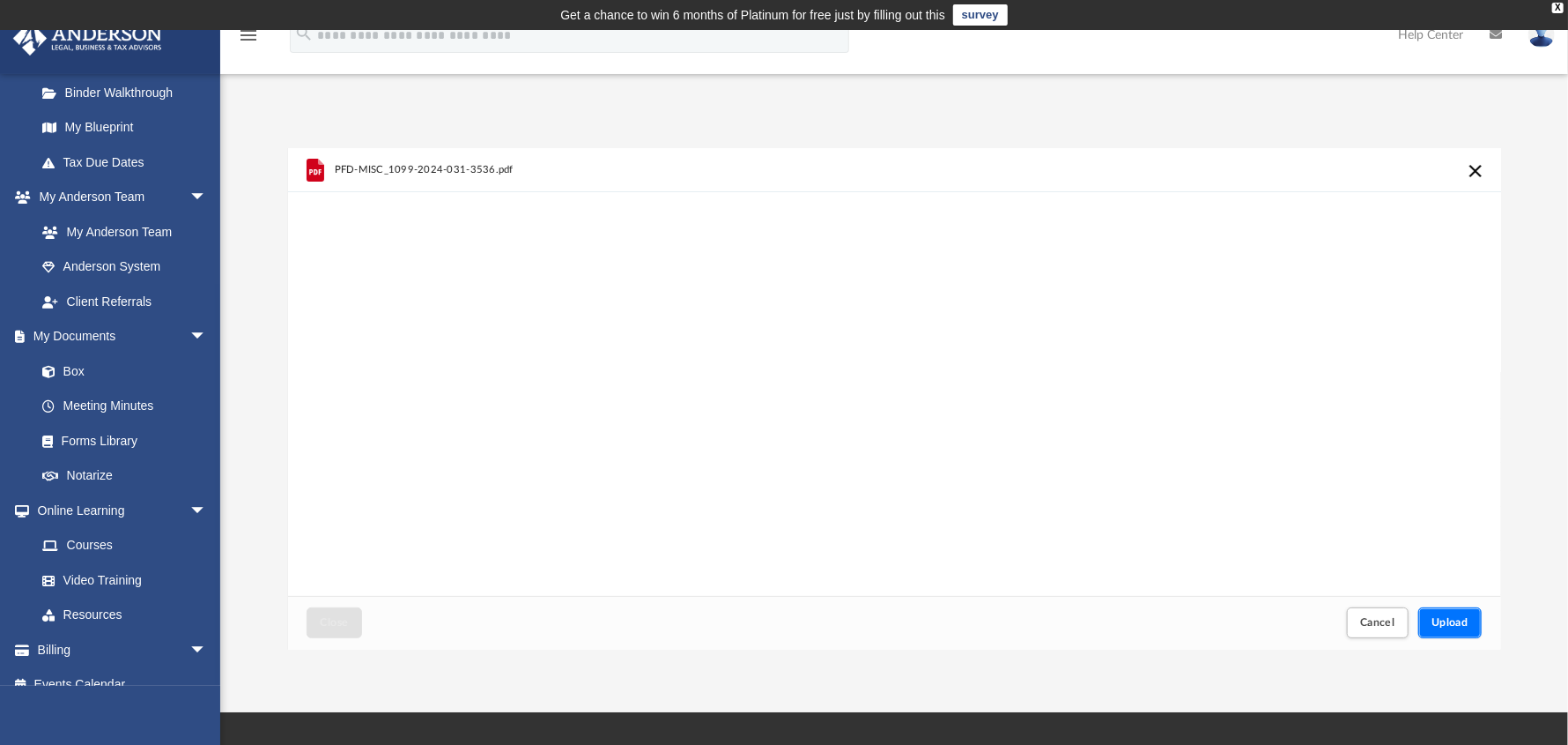
click at [1459, 620] on span "Upload" at bounding box center [1450, 622] width 37 height 10
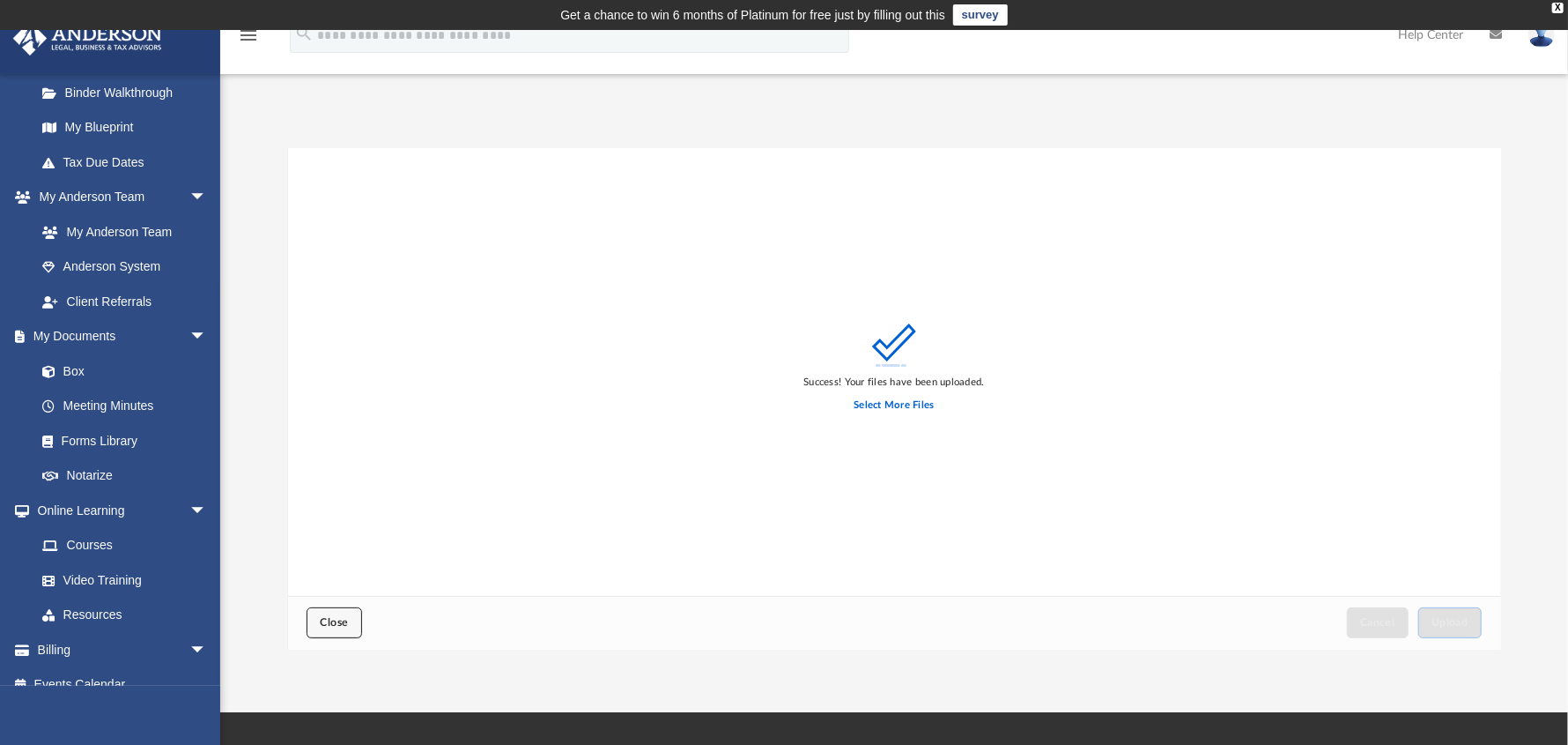
click at [351, 624] on button "Close" at bounding box center [334, 623] width 54 height 31
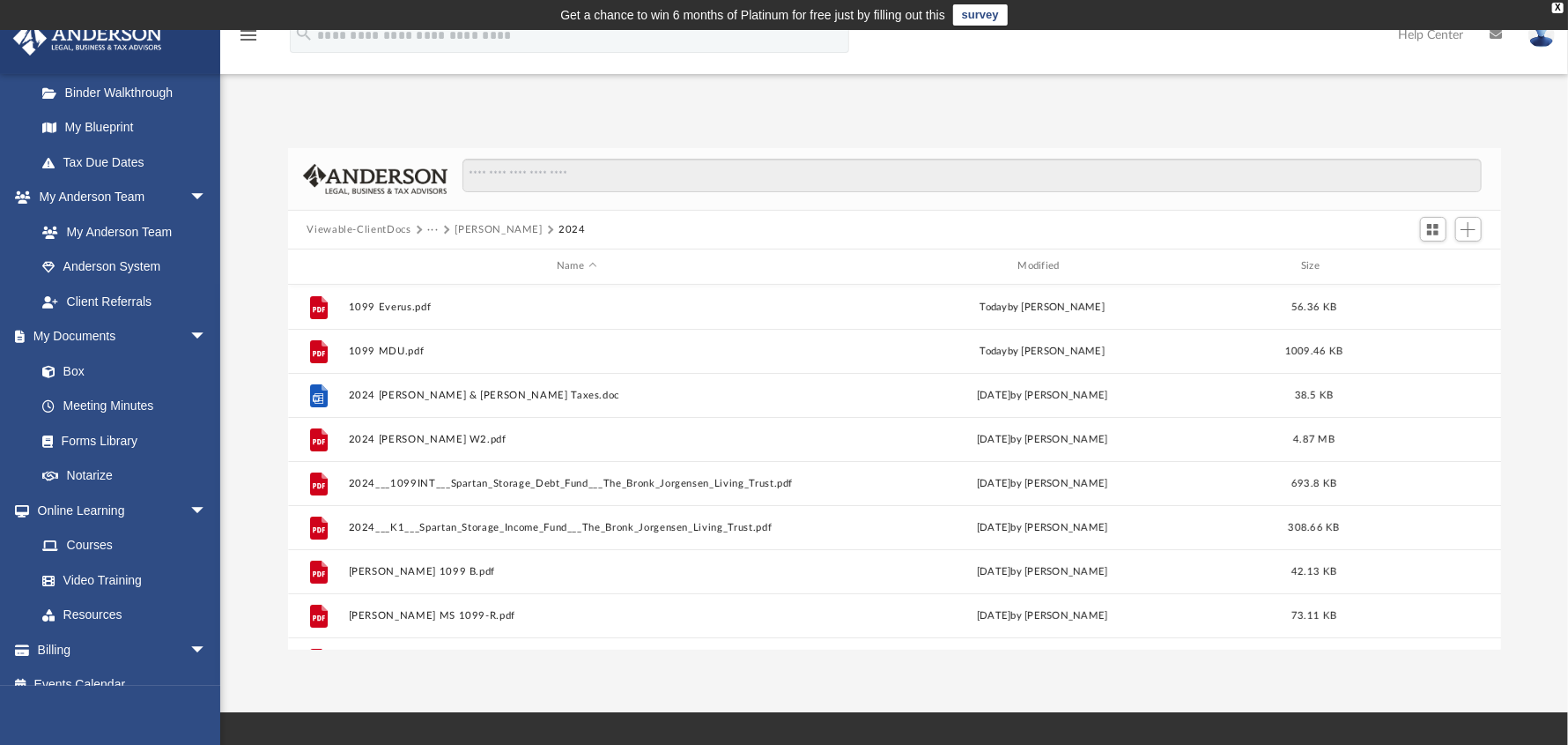
click at [501, 229] on button "[PERSON_NAME]" at bounding box center [498, 230] width 87 height 16
